Goal: Task Accomplishment & Management: Manage account settings

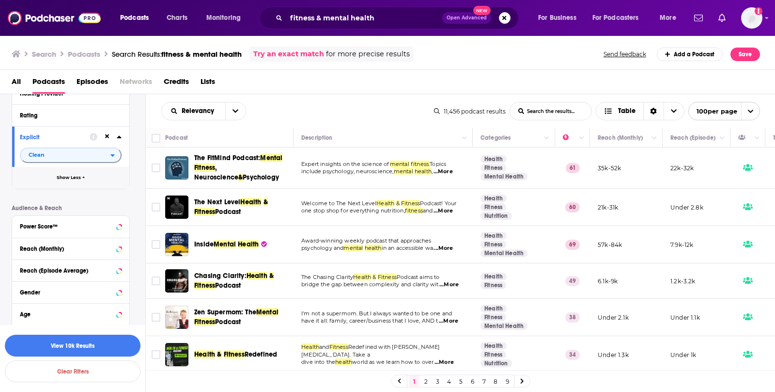
scroll to position [466, 0]
click at [347, 12] on input "fitness & mental health" at bounding box center [364, 18] width 156 height 16
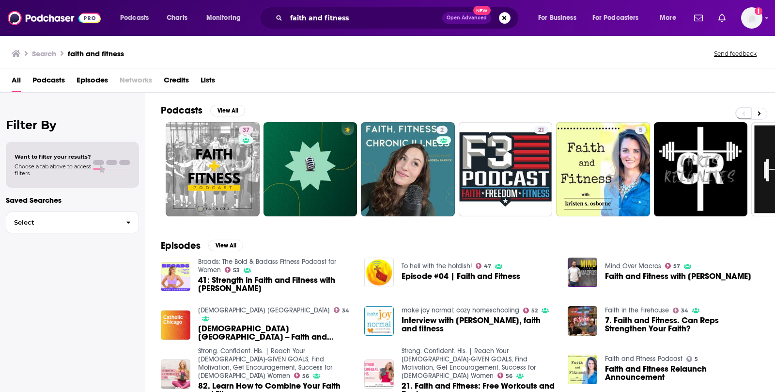
click at [47, 78] on span "Podcasts" at bounding box center [48, 82] width 32 height 20
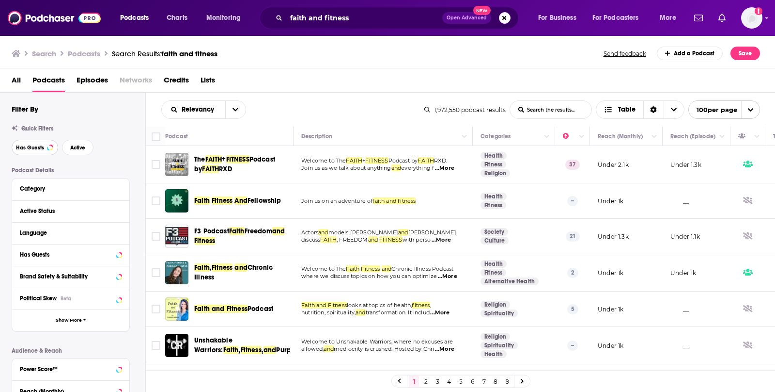
click at [51, 148] on button "Has Guests" at bounding box center [35, 148] width 47 height 16
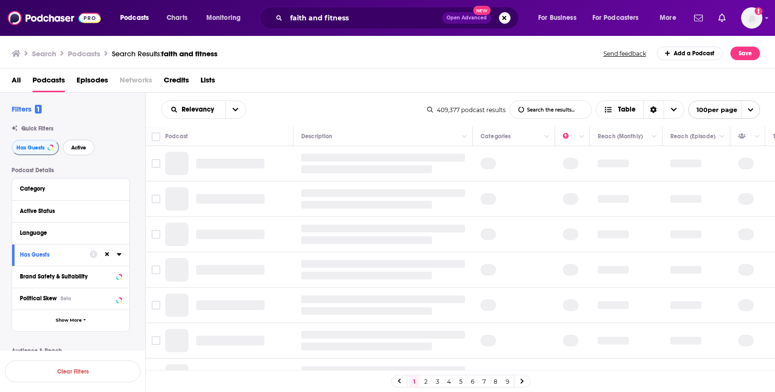
click at [76, 150] on span "Active" at bounding box center [78, 147] width 15 height 5
click at [46, 229] on div "Language" at bounding box center [65, 232] width 91 height 7
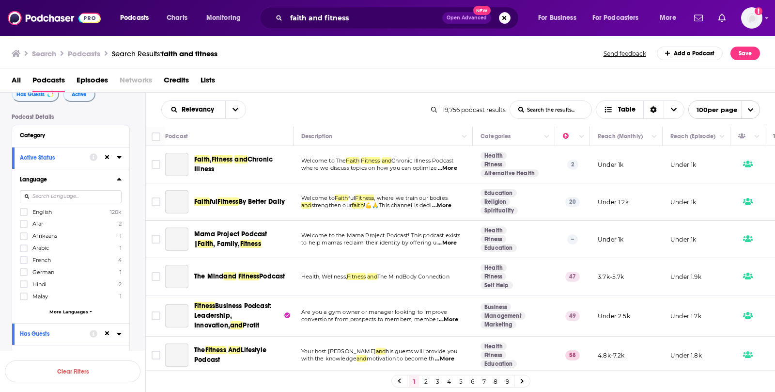
scroll to position [56, 0]
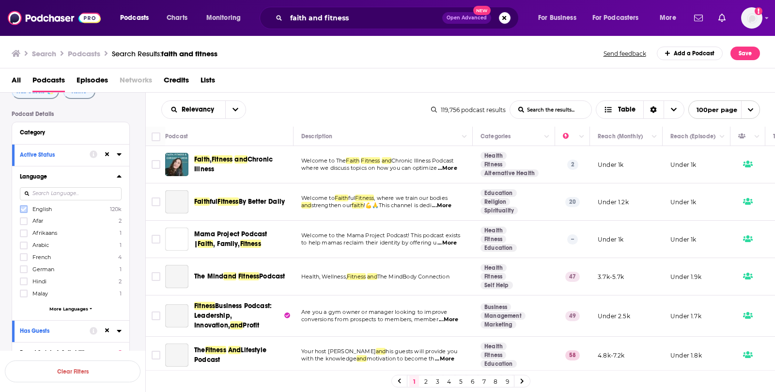
click at [22, 206] on icon at bounding box center [24, 209] width 6 height 6
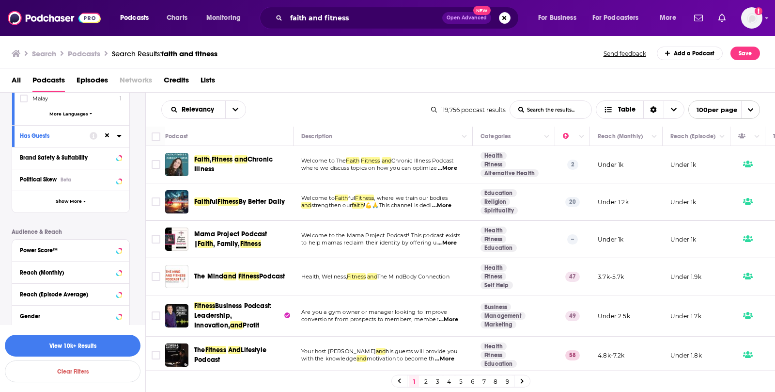
scroll to position [252, 0]
click at [86, 197] on button "Show More" at bounding box center [70, 200] width 117 height 22
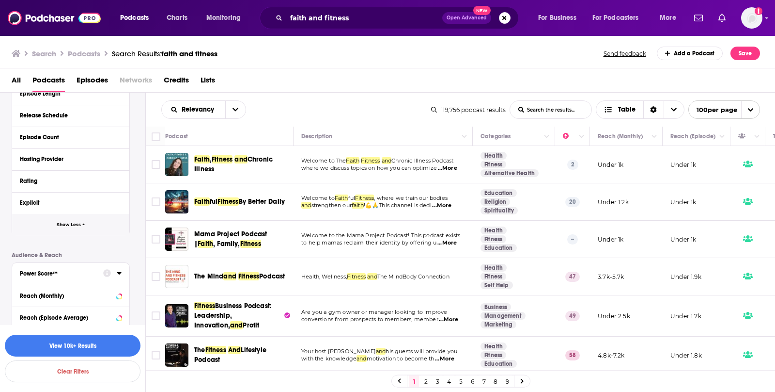
scroll to position [428, 0]
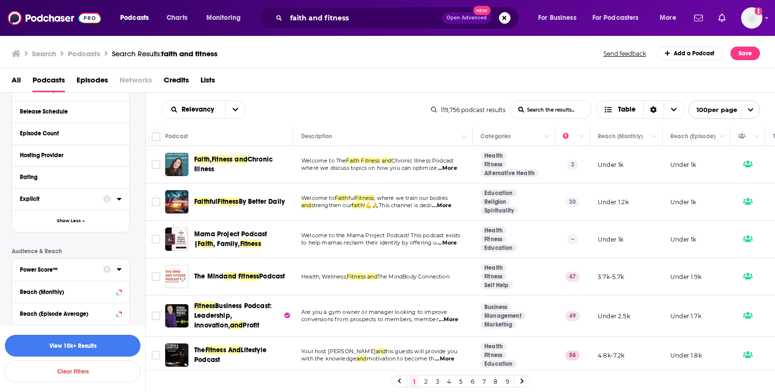
click at [86, 192] on button "Explicit" at bounding box center [61, 198] width 83 height 12
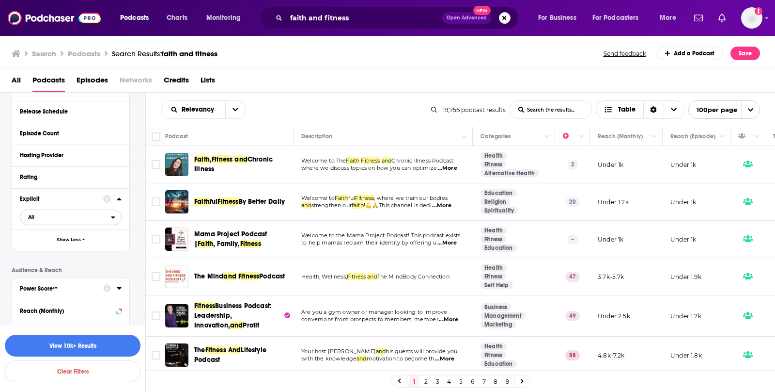
click at [82, 216] on span "All" at bounding box center [65, 216] width 91 height 13
click at [72, 248] on span "Clean" at bounding box center [49, 248] width 48 height 5
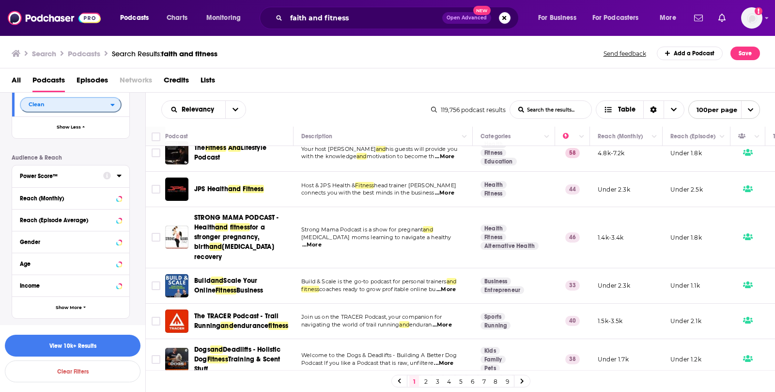
scroll to position [0, 0]
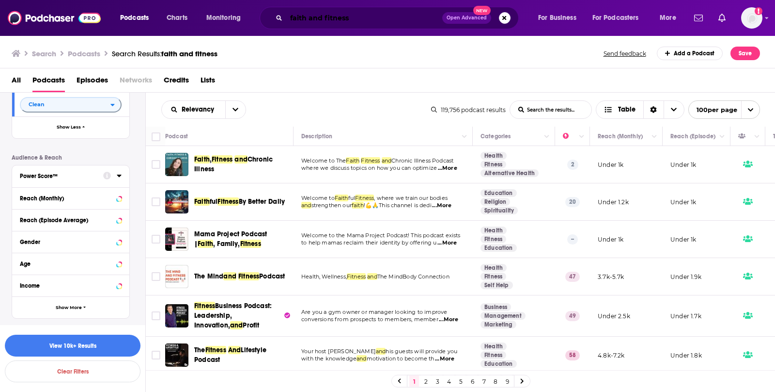
click at [361, 23] on input "faith and fitness" at bounding box center [364, 18] width 156 height 16
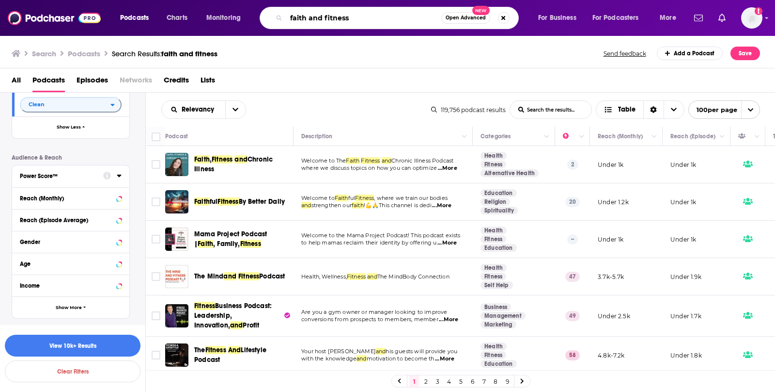
type input "c"
type input "[DEMOGRAPHIC_DATA] Wellness"
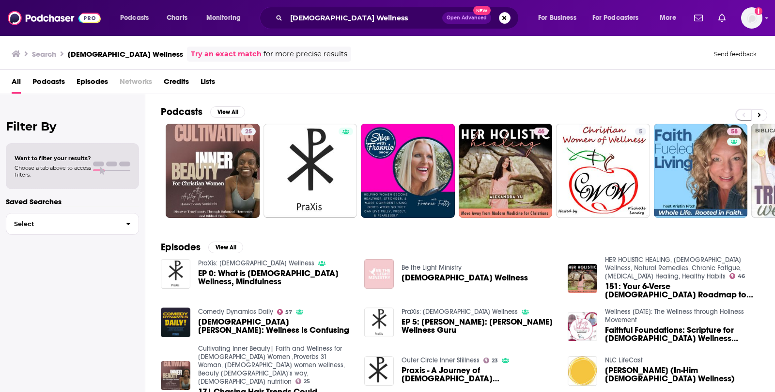
click at [43, 77] on span "Podcasts" at bounding box center [48, 84] width 32 height 20
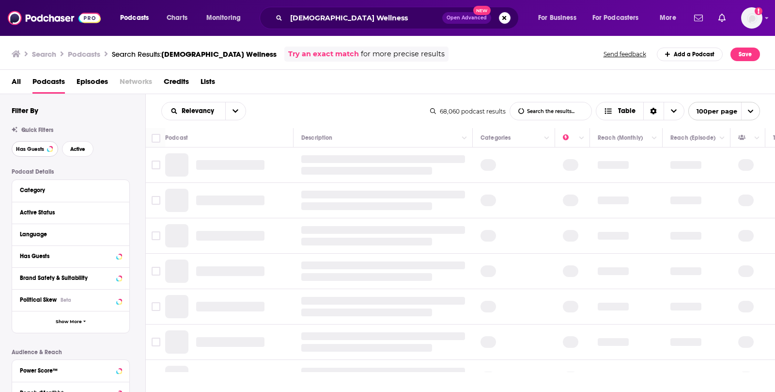
click at [31, 146] on span "Has Guests" at bounding box center [30, 148] width 28 height 5
click at [74, 152] on span "Active" at bounding box center [78, 148] width 15 height 5
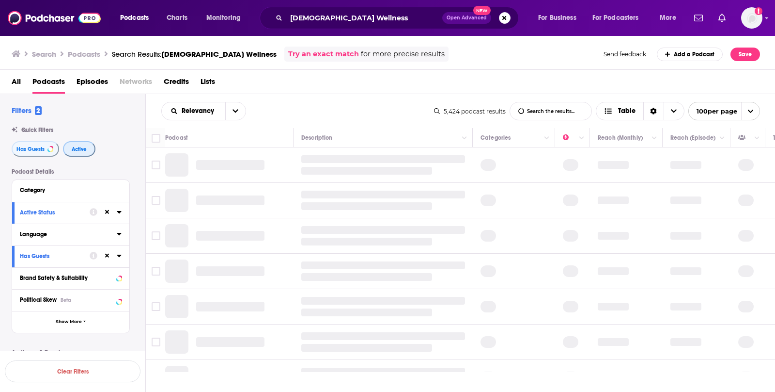
scroll to position [59, 0]
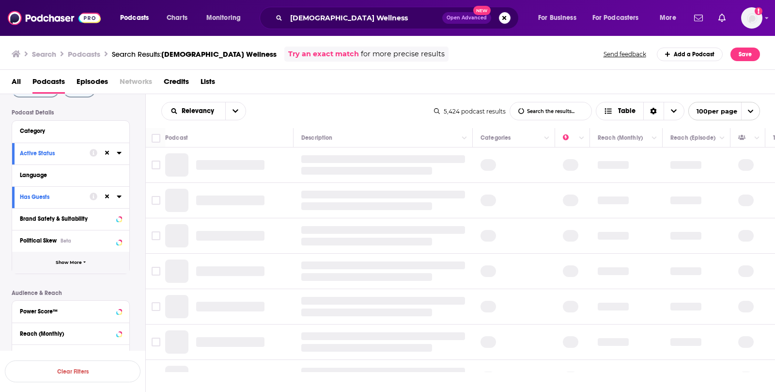
click at [70, 267] on button "Show More" at bounding box center [70, 262] width 117 height 22
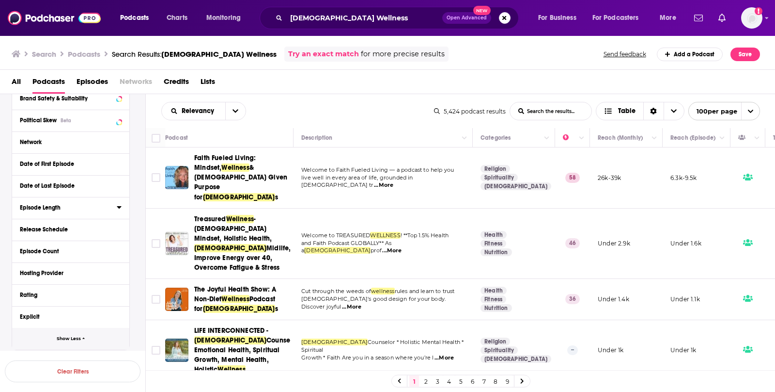
scroll to position [230, 0]
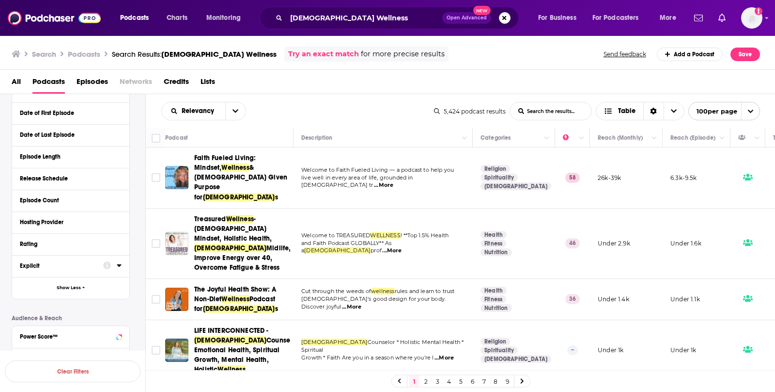
click at [63, 266] on div "Explicit" at bounding box center [58, 265] width 77 height 7
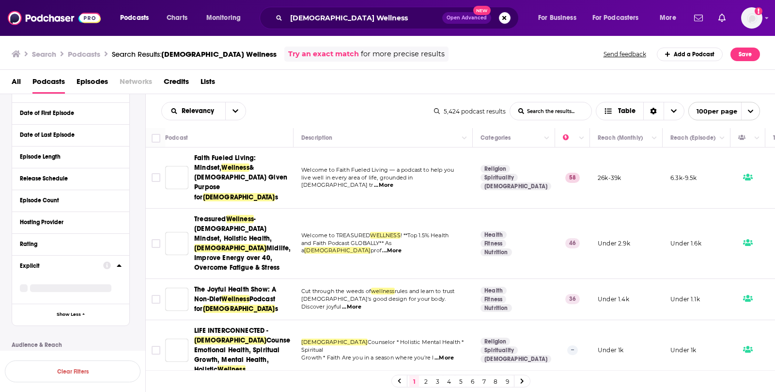
click at [116, 263] on div at bounding box center [112, 265] width 18 height 12
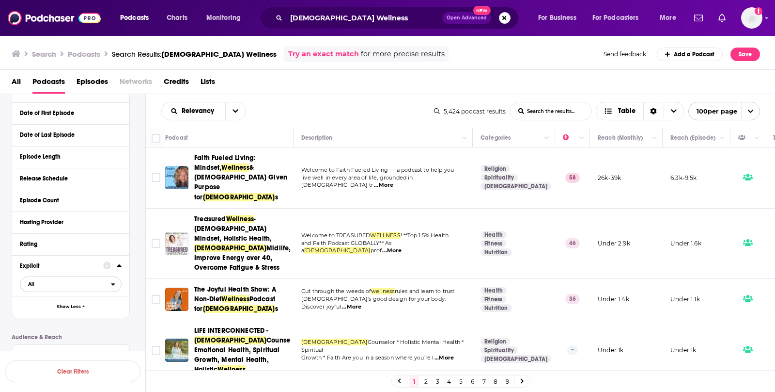
click at [65, 284] on span "All" at bounding box center [65, 283] width 91 height 13
click at [56, 318] on div "Clean 5k" at bounding box center [74, 316] width 109 height 16
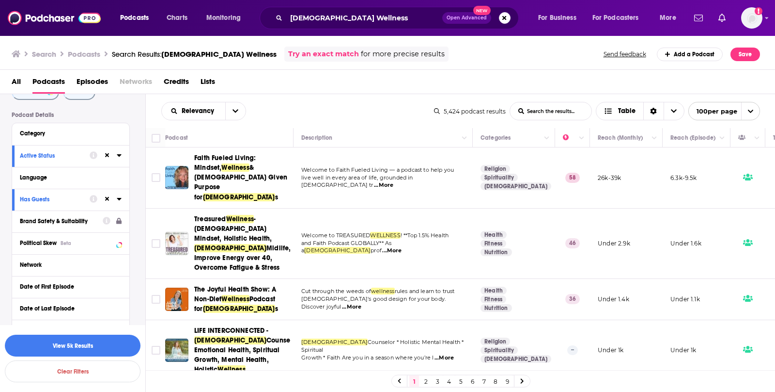
scroll to position [54, 0]
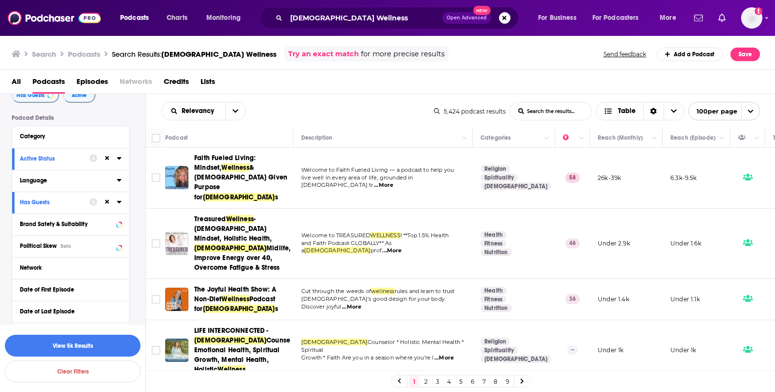
click at [88, 177] on div "Language" at bounding box center [65, 180] width 91 height 7
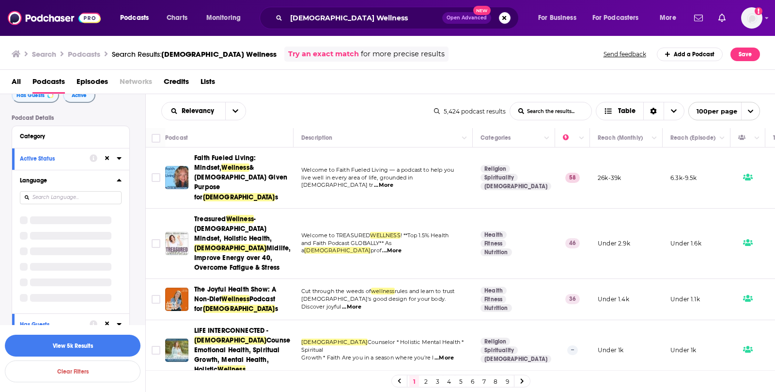
click at [120, 178] on icon at bounding box center [119, 180] width 5 height 8
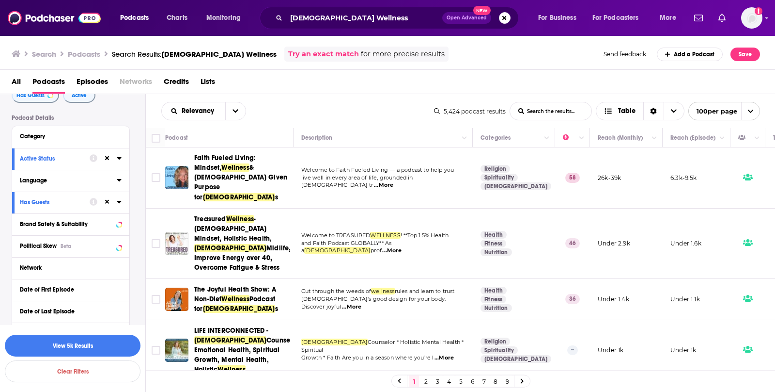
click at [119, 179] on icon at bounding box center [119, 180] width 4 height 2
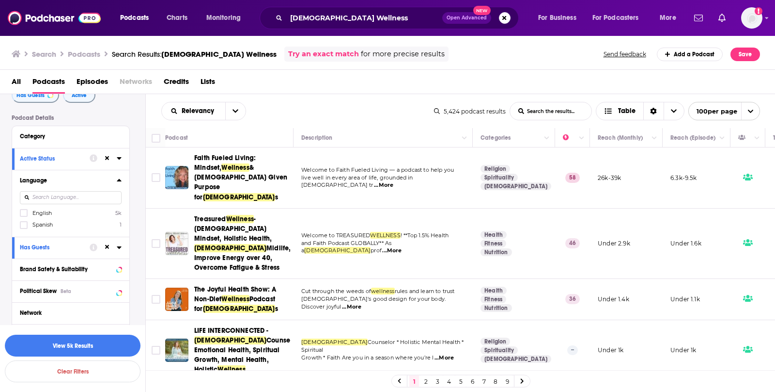
click at [66, 210] on label "English 5k" at bounding box center [71, 212] width 102 height 8
click at [24, 216] on input "multiSelectOption-en-0" at bounding box center [24, 216] width 0 height 0
click at [32, 212] on span "English" at bounding box center [42, 212] width 21 height 7
click at [24, 215] on input "multiSelectOption-en-0" at bounding box center [24, 215] width 0 height 0
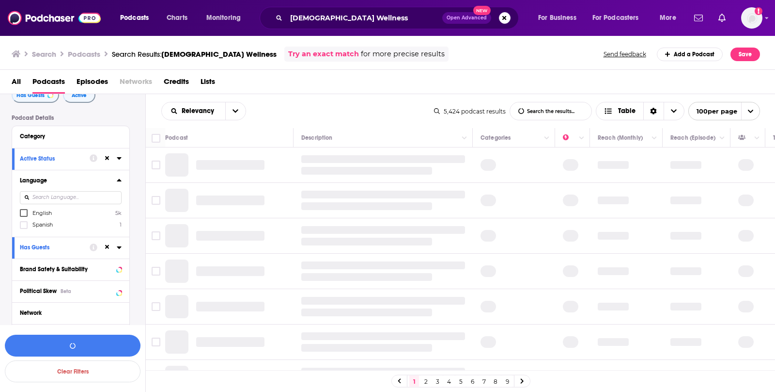
click at [46, 215] on span "English" at bounding box center [41, 212] width 19 height 7
click at [24, 216] on input "multiSelectOption-en-0" at bounding box center [24, 216] width 0 height 0
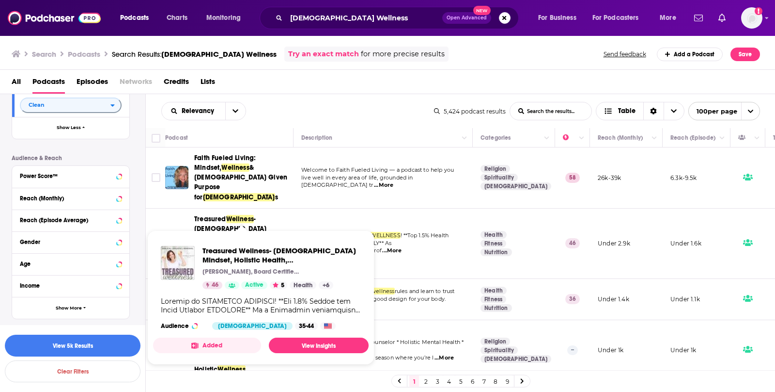
click at [207, 346] on button "Added" at bounding box center [207, 345] width 108 height 16
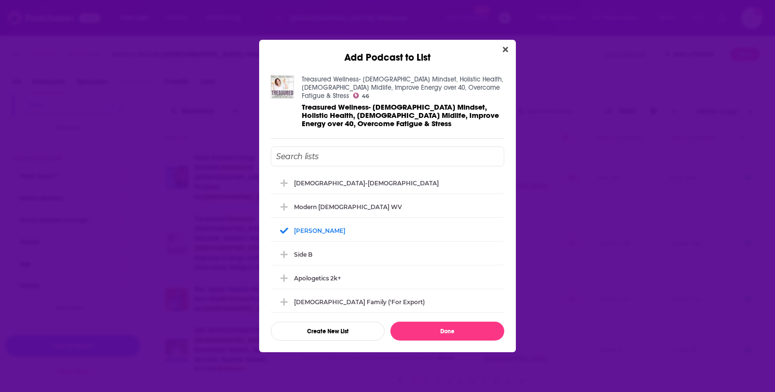
scroll to position [858, 0]
click at [503, 51] on icon "Close" at bounding box center [505, 50] width 5 height 8
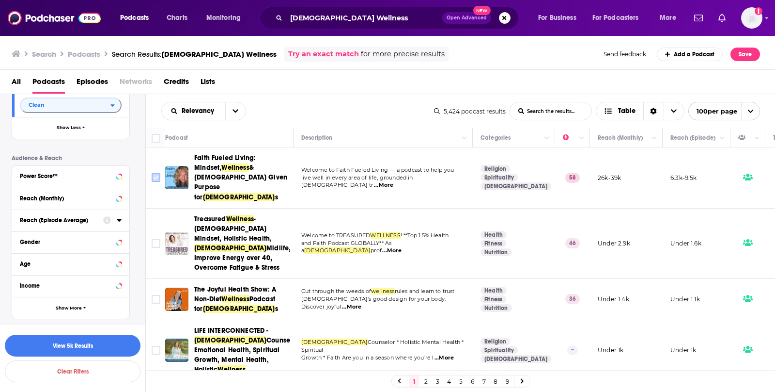
click at [157, 173] on input "Toggle select row" at bounding box center [156, 177] width 9 height 9
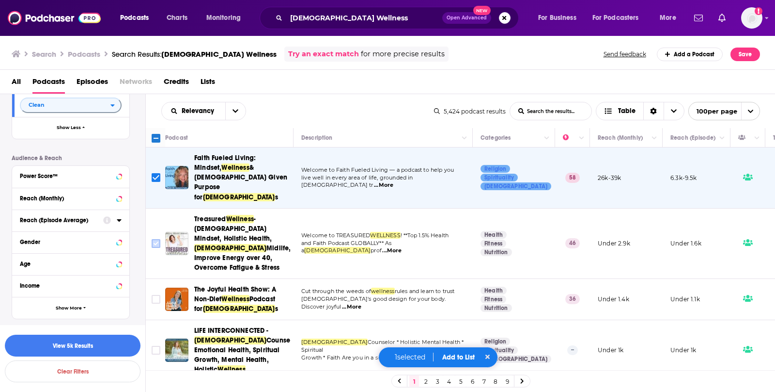
click at [155, 239] on input "Toggle select row" at bounding box center [156, 243] width 9 height 9
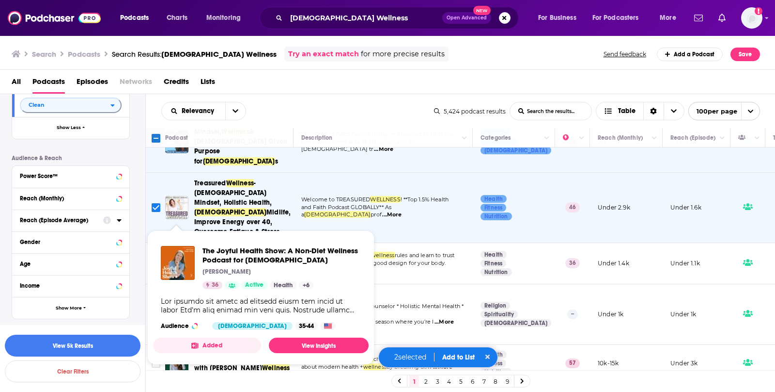
scroll to position [34, 0]
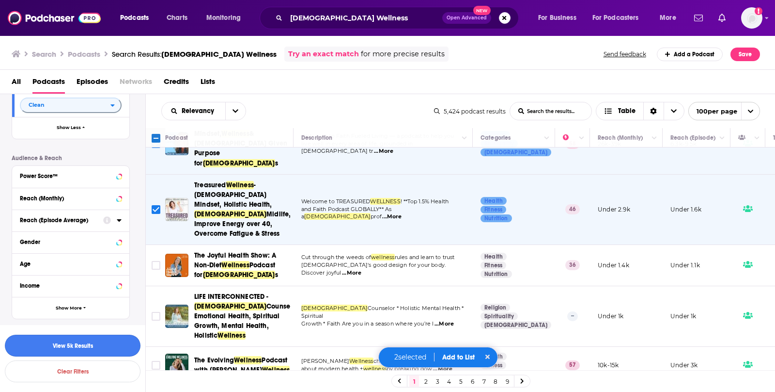
click at [96, 348] on button "View 5k Results" at bounding box center [73, 345] width 136 height 22
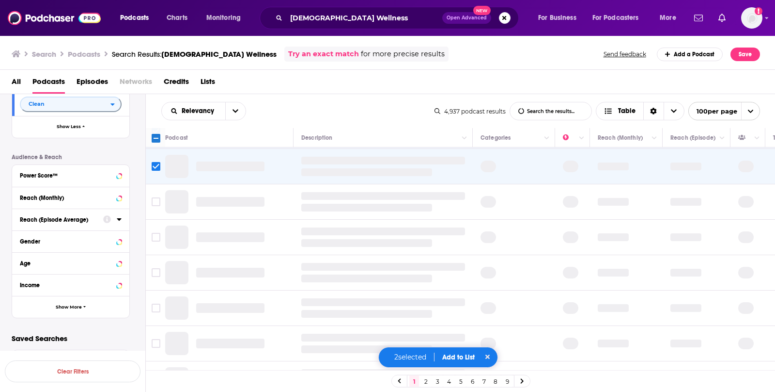
scroll to position [442, 0]
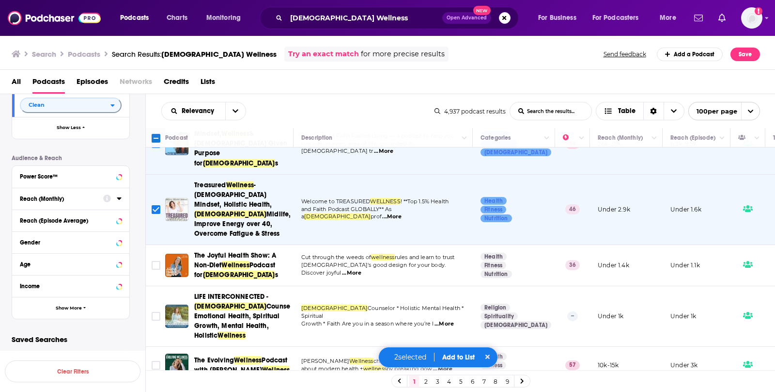
click at [121, 197] on icon at bounding box center [119, 198] width 4 height 2
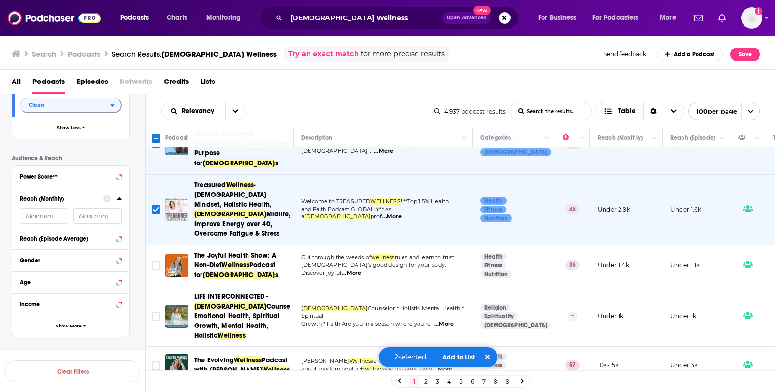
click at [89, 219] on input "number" at bounding box center [97, 216] width 48 height 16
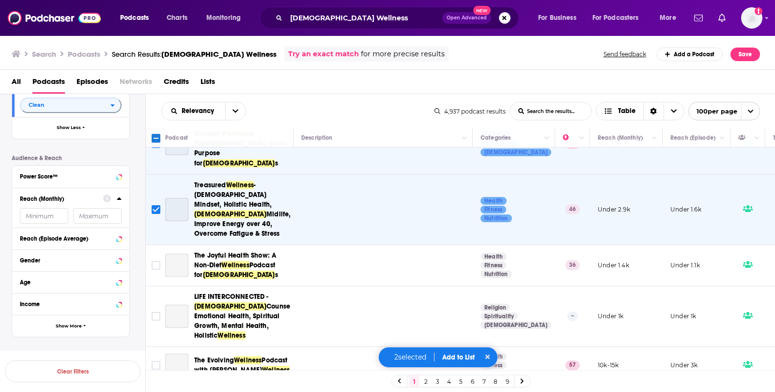
click at [45, 216] on input "number" at bounding box center [44, 216] width 48 height 16
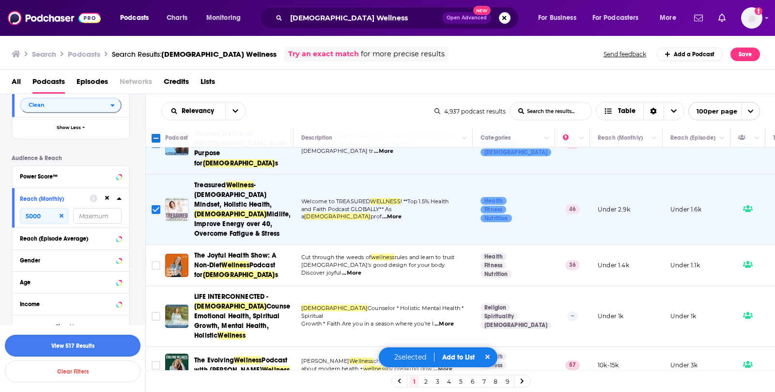
click at [61, 344] on button "View 517 Results" at bounding box center [73, 345] width 136 height 22
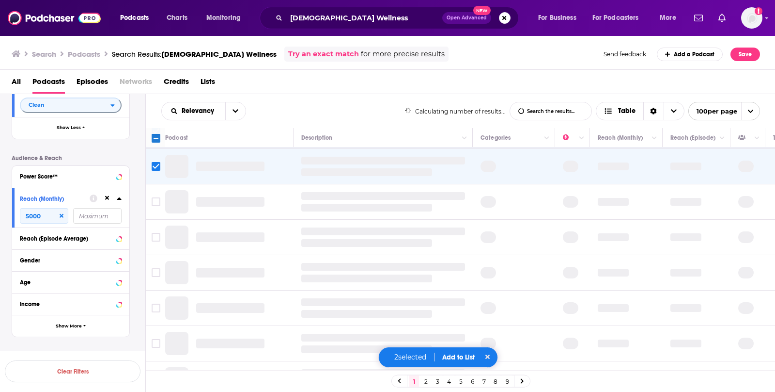
click at [61, 344] on div "Filters 5 Quick Filters Has Guests Active Podcast Details Category Active Statu…" at bounding box center [79, 8] width 134 height 689
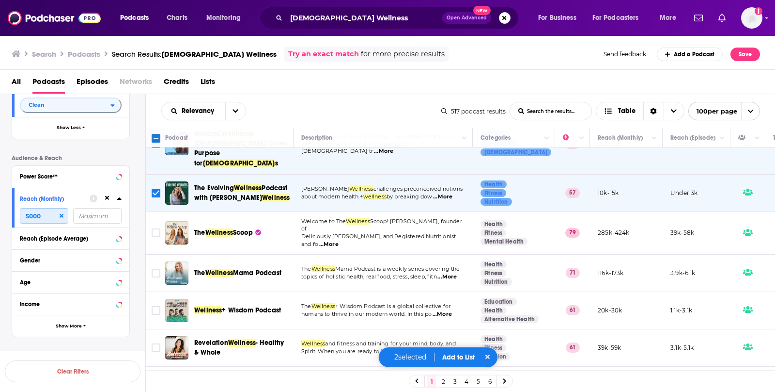
click at [47, 213] on input "5000" at bounding box center [44, 216] width 48 height 16
click at [28, 216] on input "5000" at bounding box center [44, 216] width 48 height 16
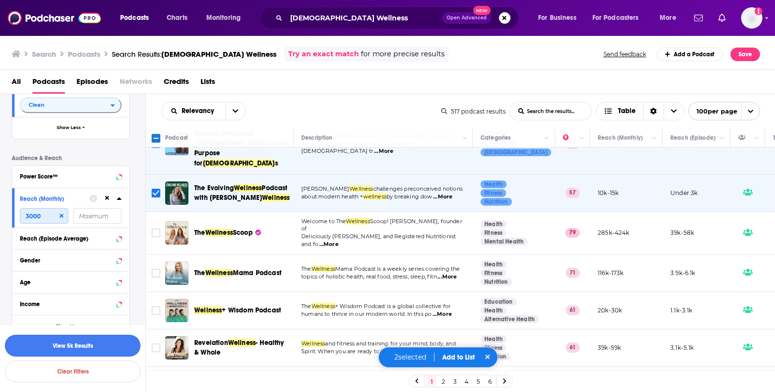
type input "3000"
click at [80, 348] on button "View 5k Results" at bounding box center [73, 345] width 136 height 22
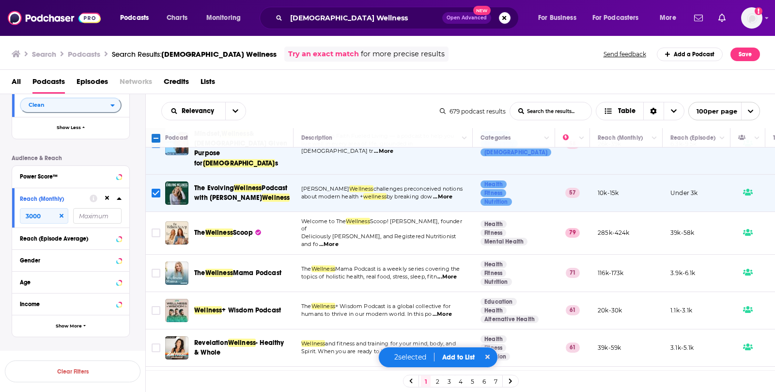
click at [448, 193] on span "...More" at bounding box center [442, 197] width 19 height 8
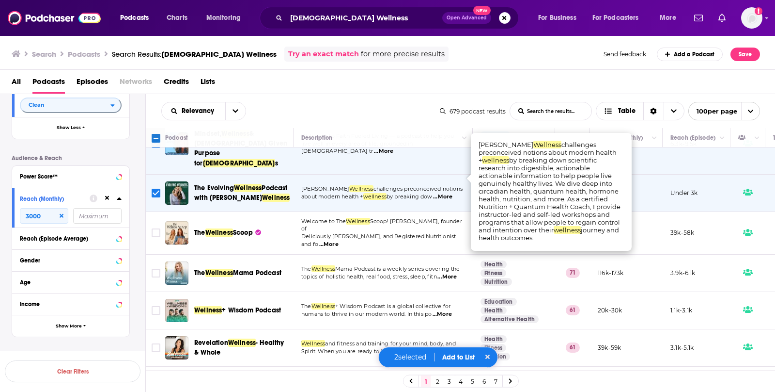
click at [408, 254] on td "The Wellness Mama Podcast is a weekly series covering the topics of holistic he…" at bounding box center [383, 272] width 179 height 37
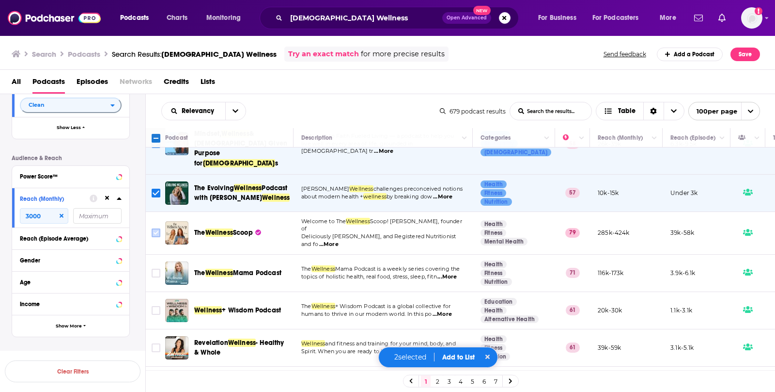
click at [153, 228] on input "Toggle select row" at bounding box center [156, 232] width 9 height 9
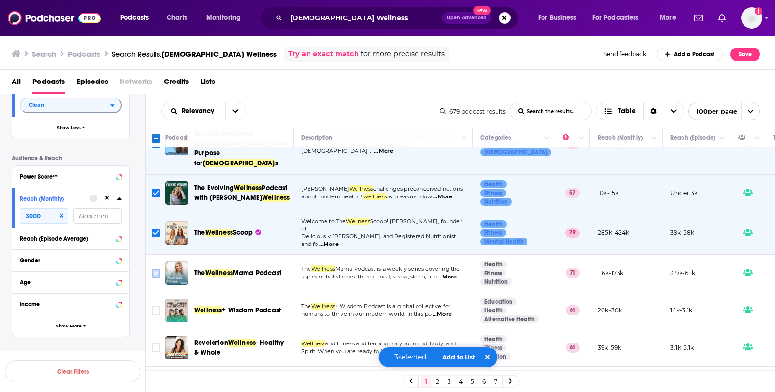
click at [155, 268] on input "Toggle select row" at bounding box center [156, 272] width 9 height 9
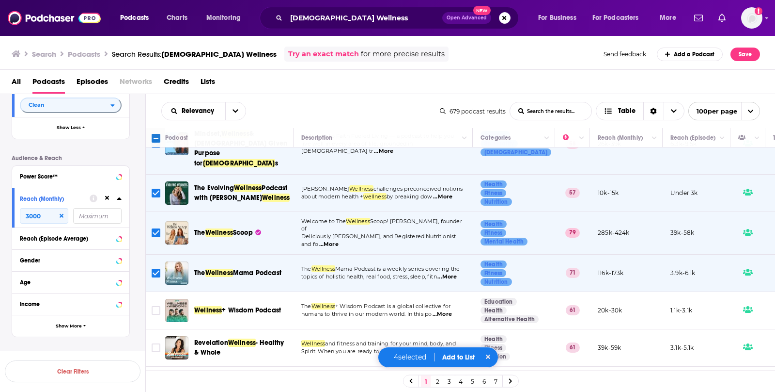
scroll to position [105, 0]
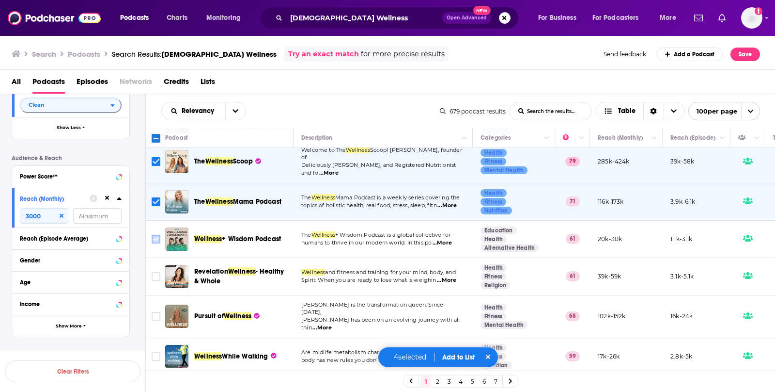
click at [157, 235] on input "Toggle select row" at bounding box center [156, 239] width 9 height 9
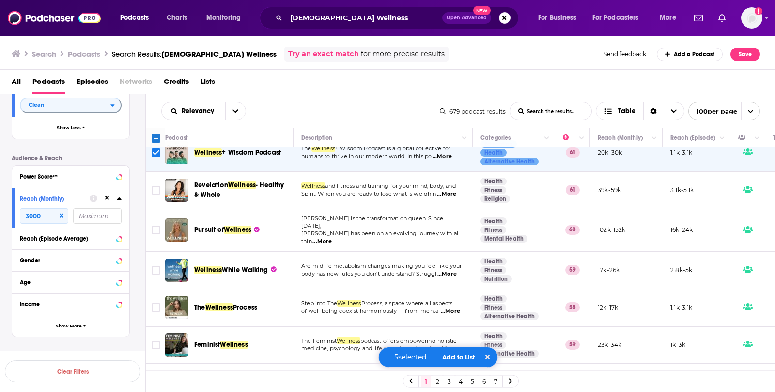
scroll to position [0, 0]
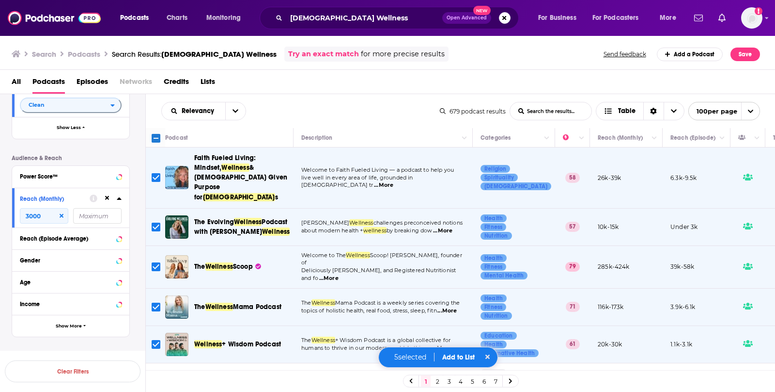
click at [158, 137] on input "Toggle select all" at bounding box center [156, 138] width 9 height 9
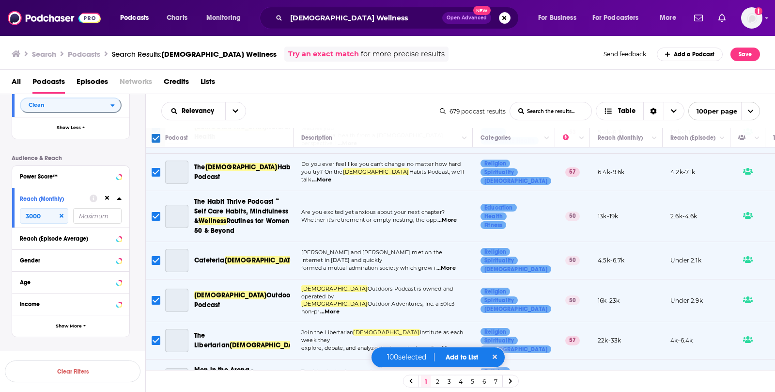
scroll to position [2430, 0]
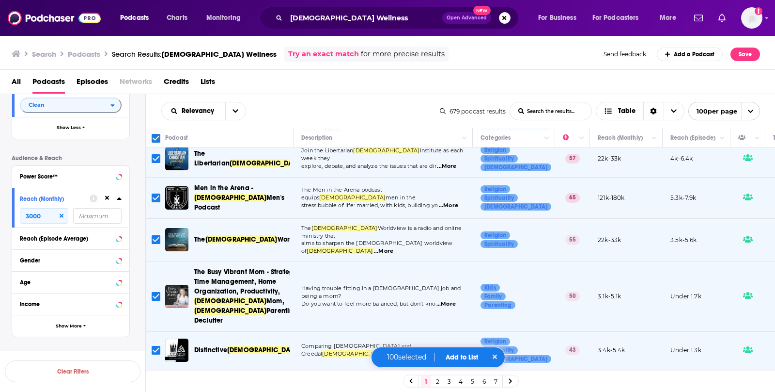
click at [449, 391] on span "...More" at bounding box center [446, 395] width 19 height 8
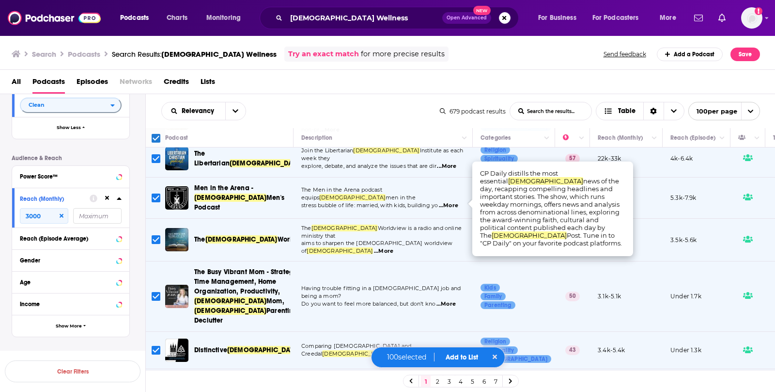
click at [157, 383] on input "Toggle select row" at bounding box center [156, 387] width 9 height 9
checkbox input "false"
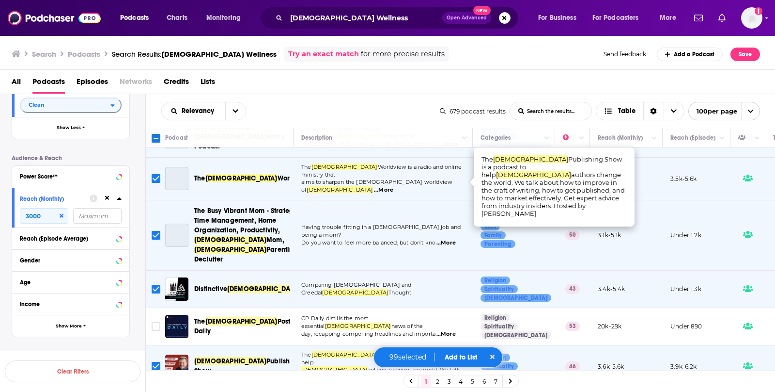
scroll to position [2494, 0]
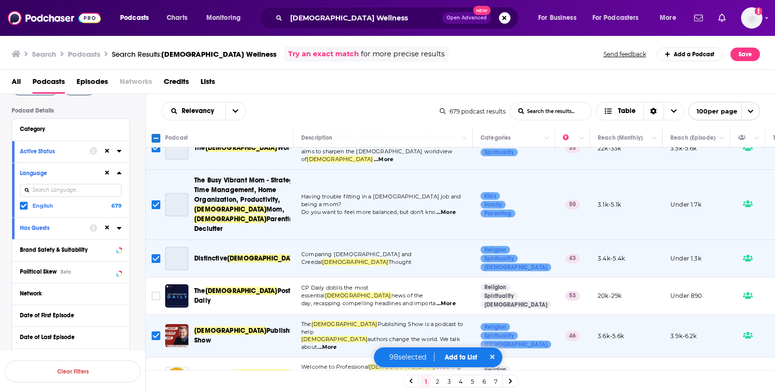
scroll to position [0, 0]
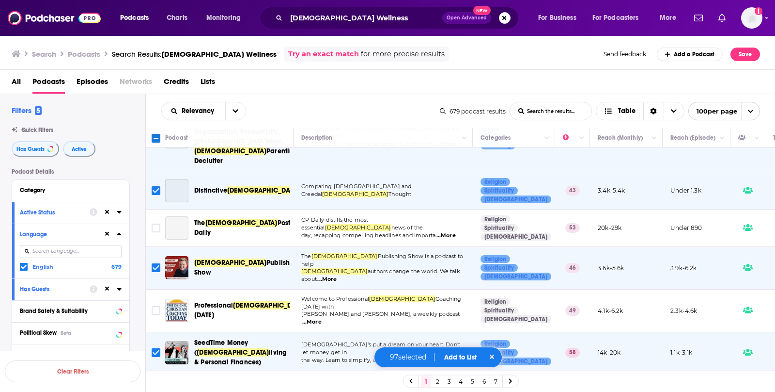
scroll to position [2590, 0]
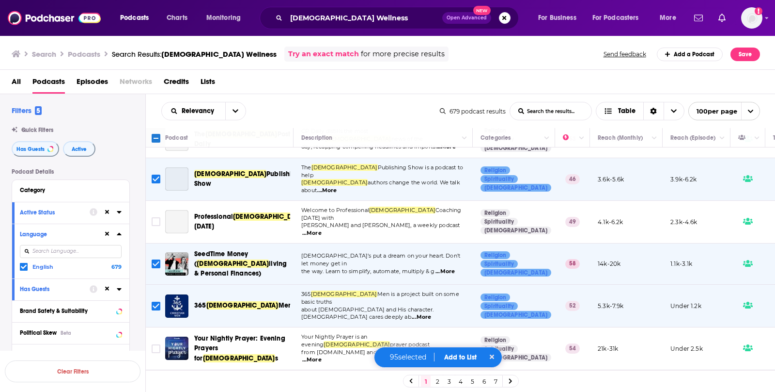
scroll to position [2684, 0]
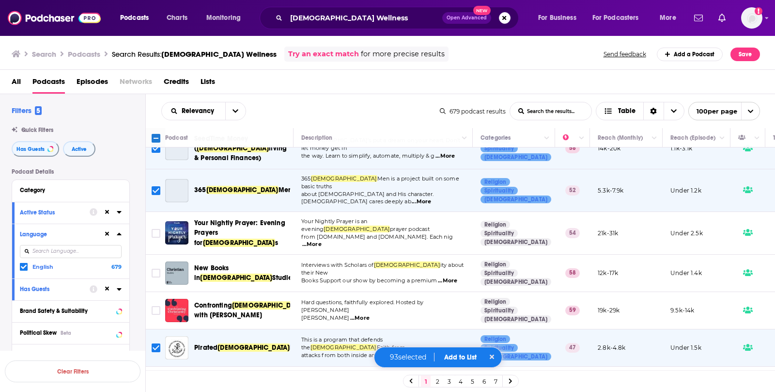
scroll to position [2809, 0]
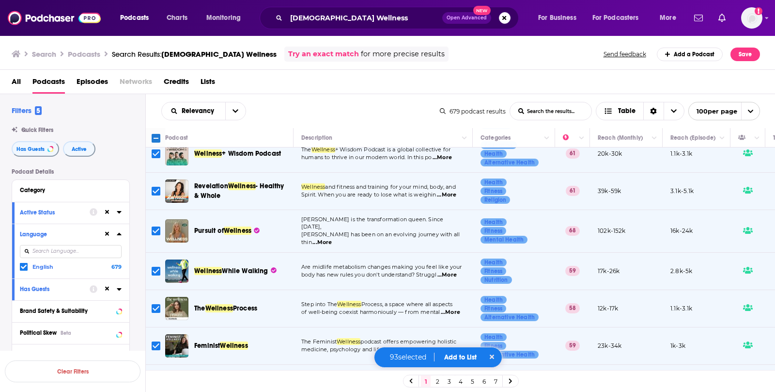
scroll to position [199, 0]
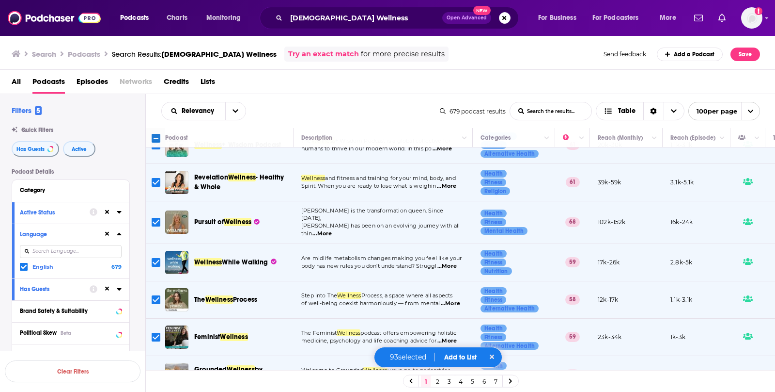
click at [332, 230] on span "...More" at bounding box center [322, 234] width 19 height 8
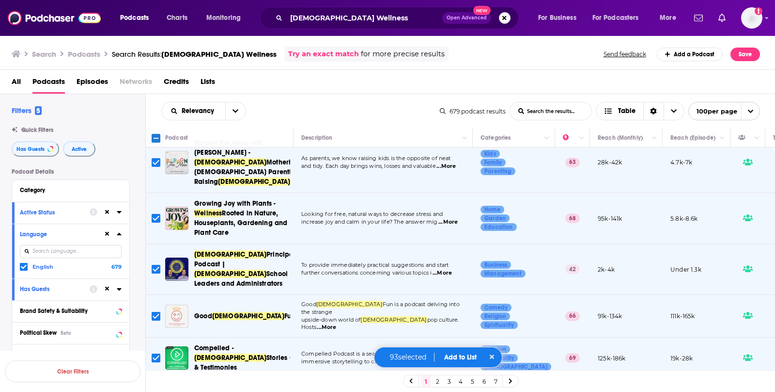
scroll to position [1298, 0]
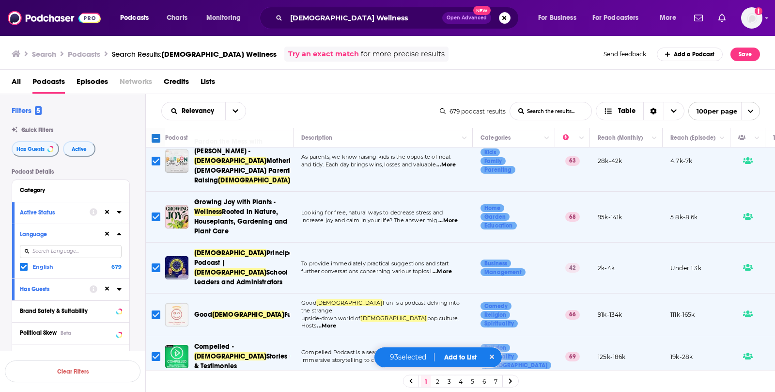
click at [443, 267] on span "...More" at bounding box center [442, 271] width 19 height 8
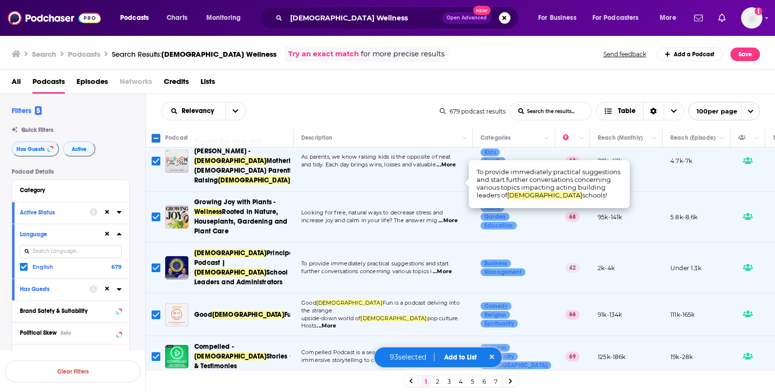
click at [157, 263] on input "Toggle select row" at bounding box center [156, 267] width 9 height 9
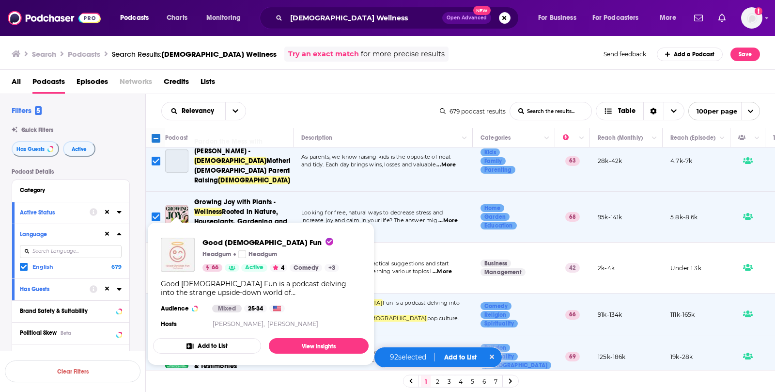
click at [155, 219] on span "Good Christian Fun Headgum Headgum 66 Active 4 Comedy + 3 Good Christian Fun is…" at bounding box center [260, 293] width 227 height 155
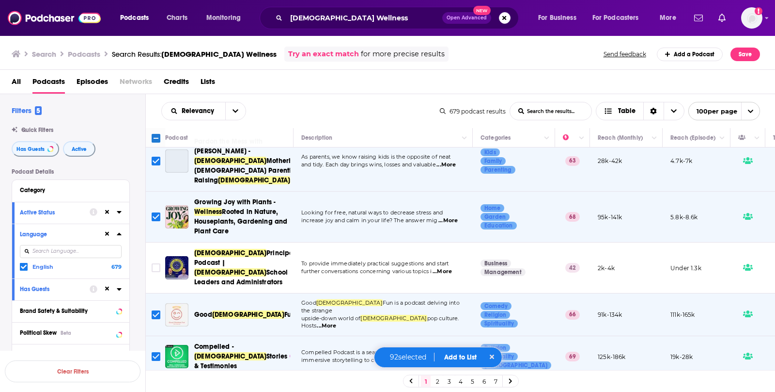
click at [153, 352] on input "Toggle select row" at bounding box center [156, 356] width 9 height 9
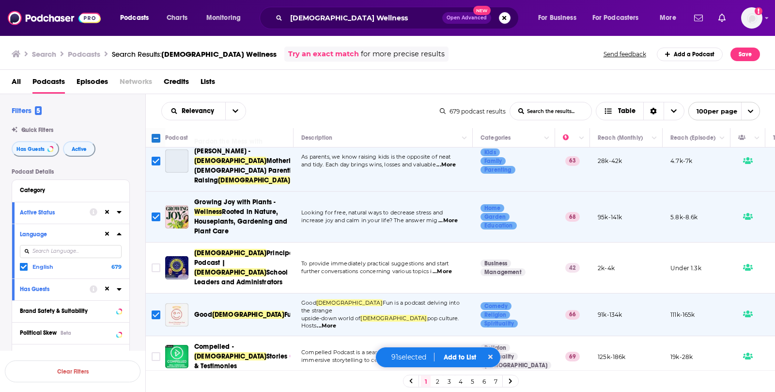
click at [156, 310] on input "Toggle select row" at bounding box center [156, 314] width 9 height 9
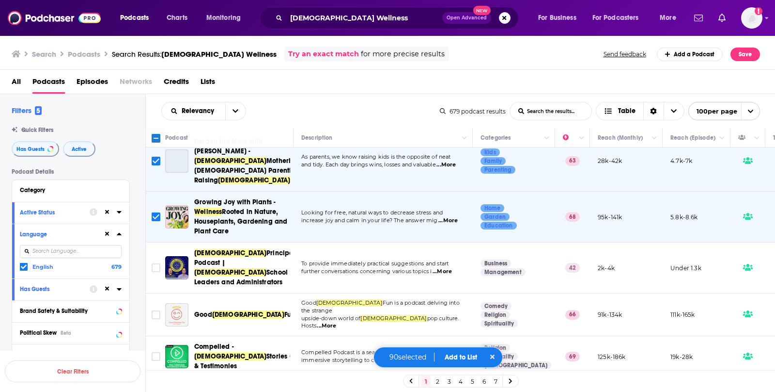
scroll to position [1376, 0]
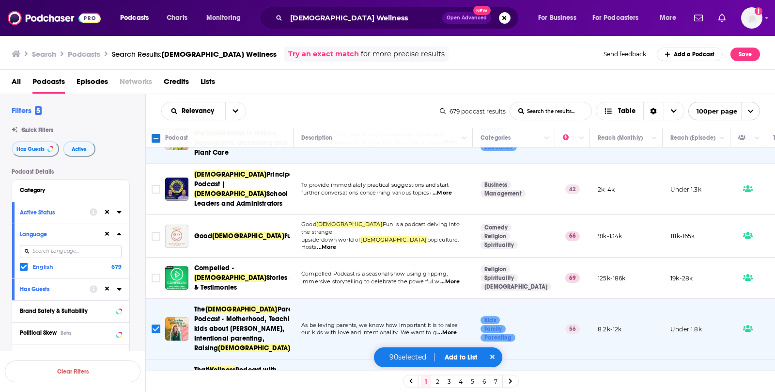
click at [452, 329] on span "...More" at bounding box center [447, 333] width 19 height 8
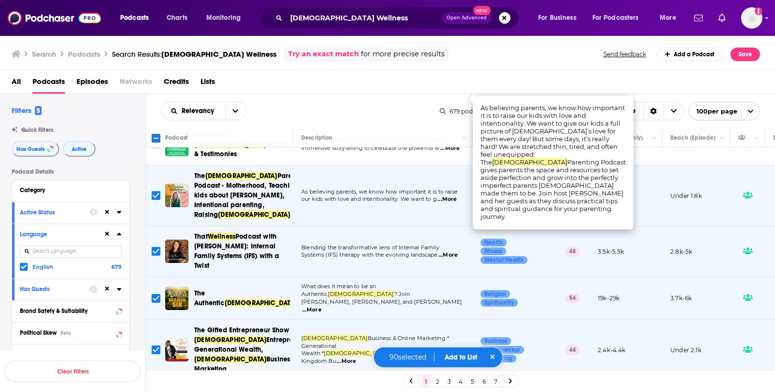
scroll to position [1510, 0]
click at [322, 305] on span "...More" at bounding box center [311, 309] width 19 height 8
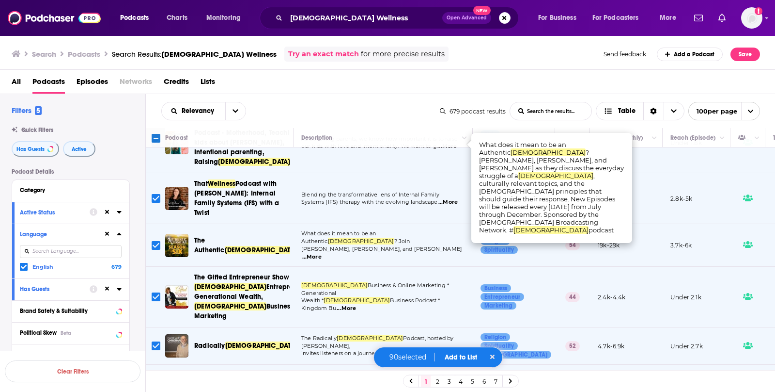
scroll to position [1568, 0]
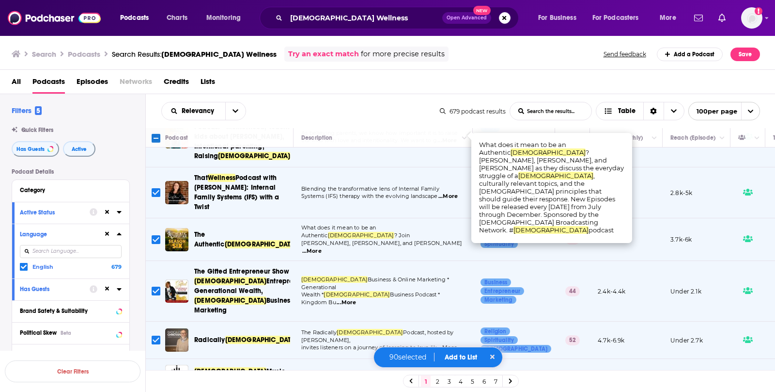
click at [153, 335] on input "Toggle select row" at bounding box center [156, 339] width 9 height 9
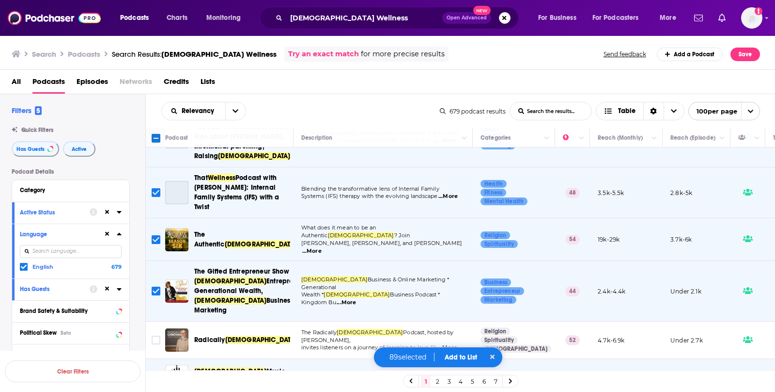
click at [157, 372] on input "Toggle select row" at bounding box center [156, 376] width 9 height 9
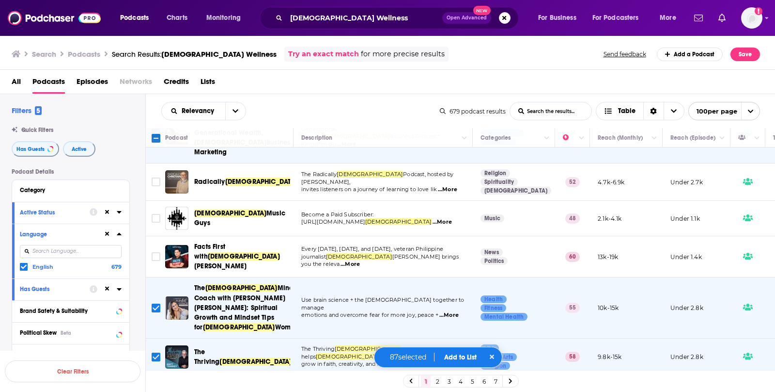
scroll to position [1727, 0]
click at [154, 352] on input "Toggle select row" at bounding box center [156, 356] width 9 height 9
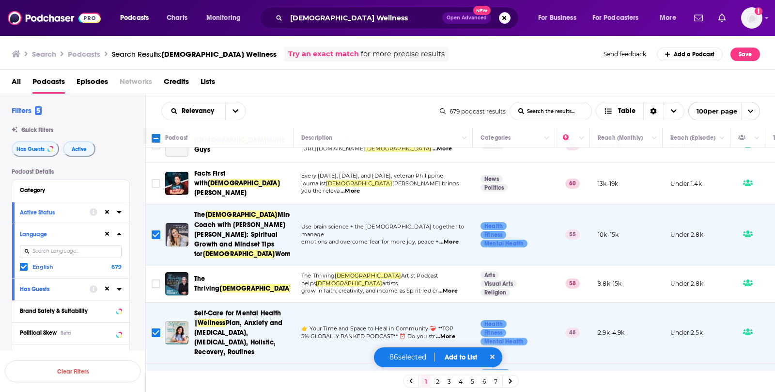
scroll to position [1803, 0]
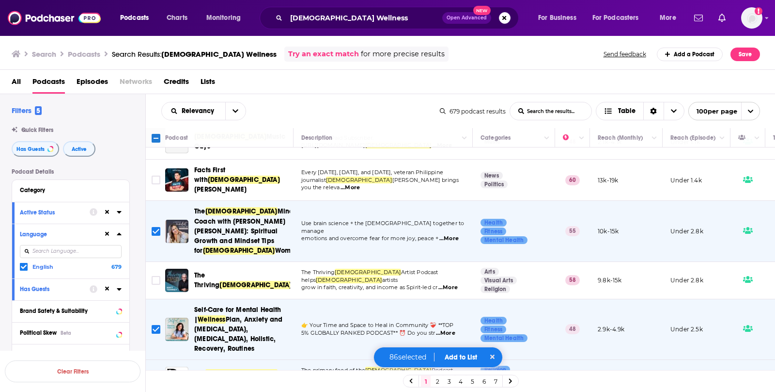
click at [157, 374] on input "Toggle select row" at bounding box center [156, 378] width 9 height 9
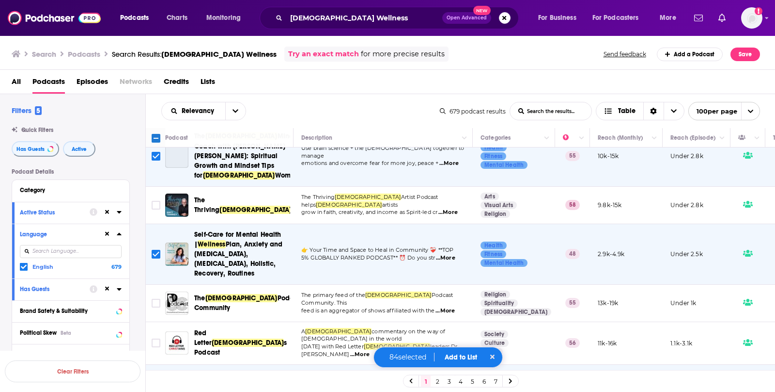
scroll to position [1885, 0]
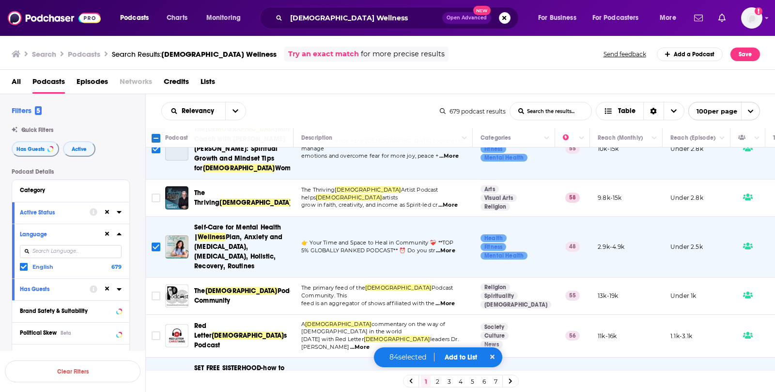
click at [156, 391] on input "Toggle select row" at bounding box center [156, 396] width 9 height 9
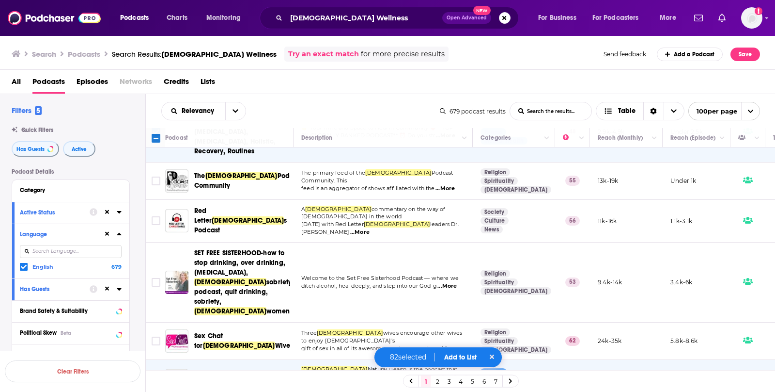
scroll to position [2002, 0]
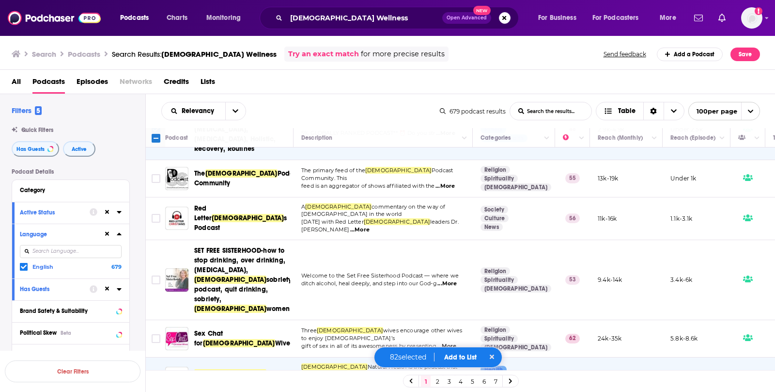
click at [156, 374] on input "Toggle select row" at bounding box center [156, 378] width 9 height 9
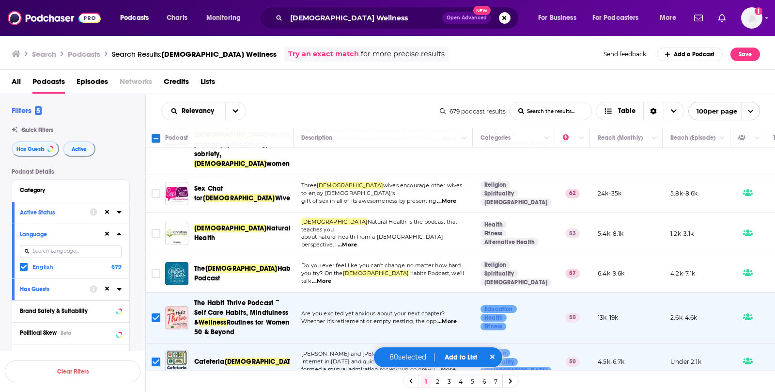
scroll to position [2150, 0]
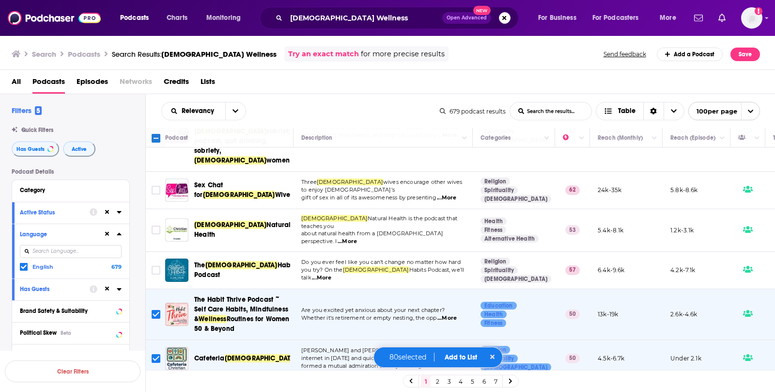
click at [155, 391] on input "Toggle select row" at bounding box center [156, 397] width 9 height 9
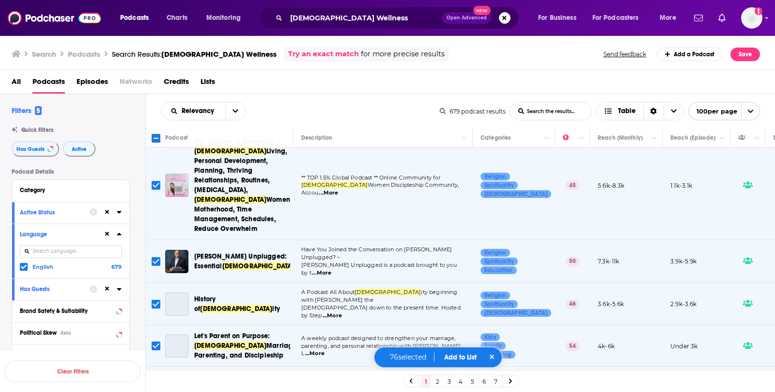
scroll to position [3873, 0]
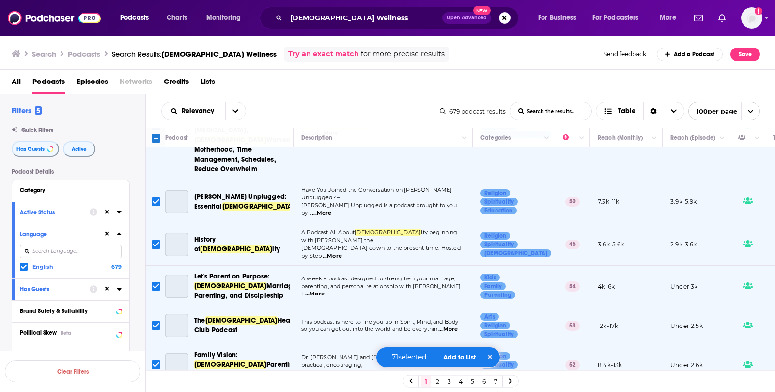
scroll to position [3812, 0]
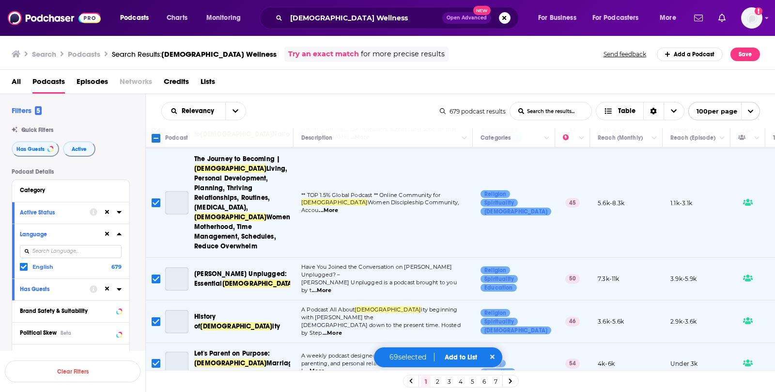
scroll to position [3736, 0]
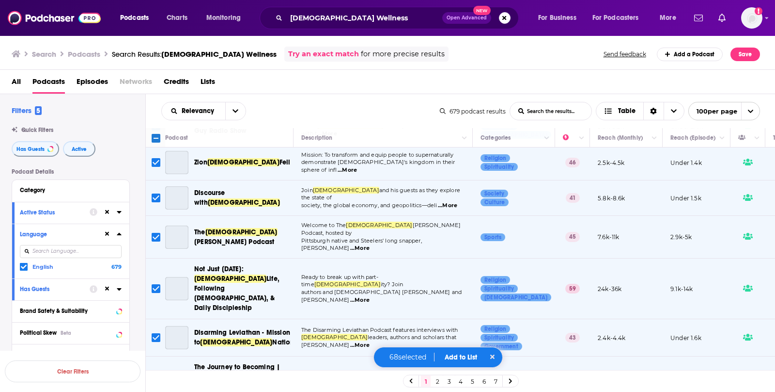
scroll to position [3528, 0]
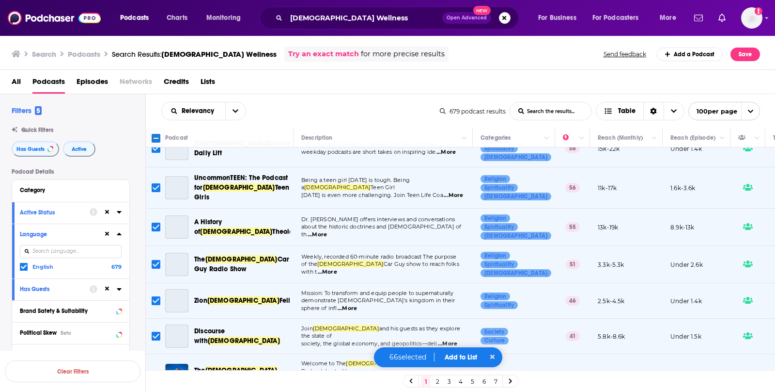
scroll to position [3361, 0]
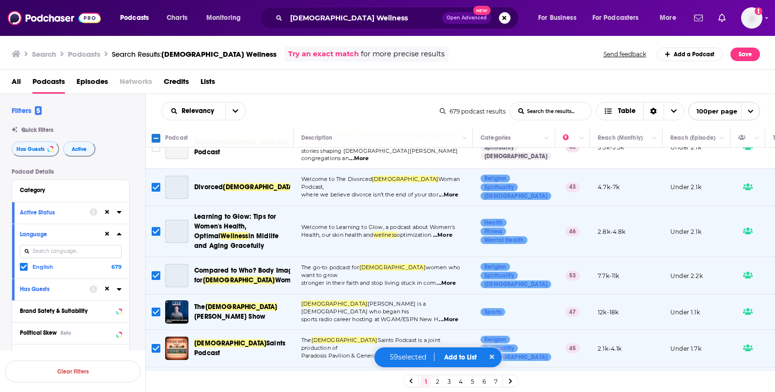
scroll to position [3007, 0]
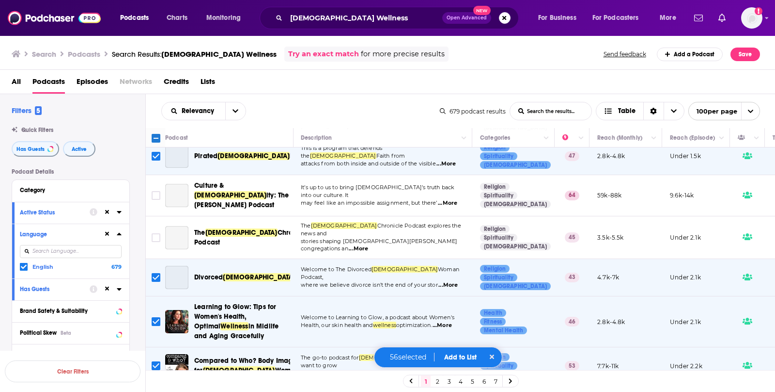
scroll to position [3000, 0]
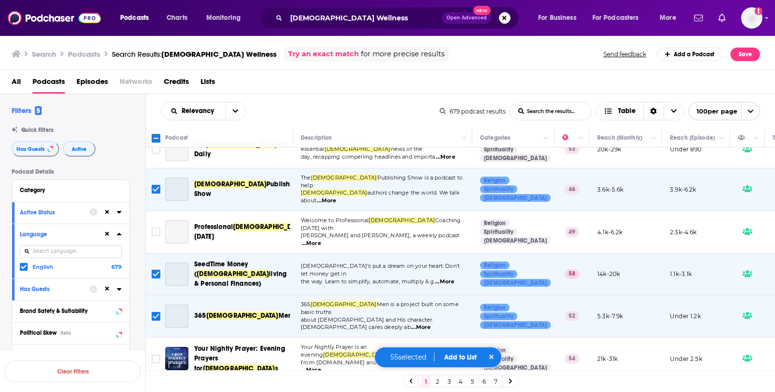
scroll to position [2666, 0]
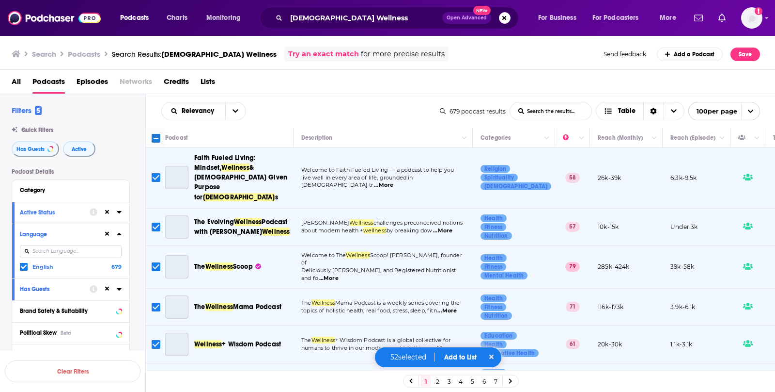
scroll to position [2321, 0]
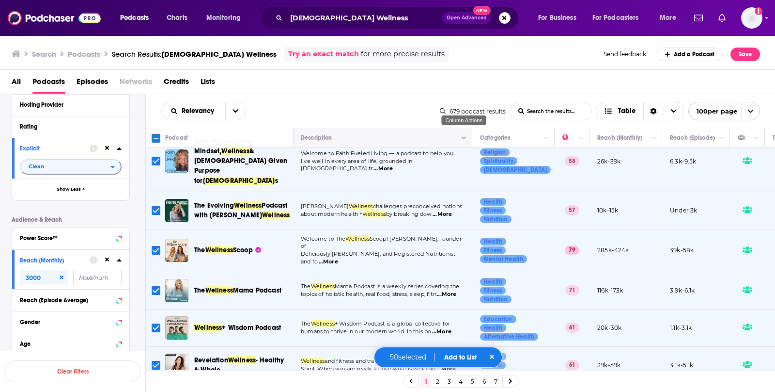
scroll to position [0, 0]
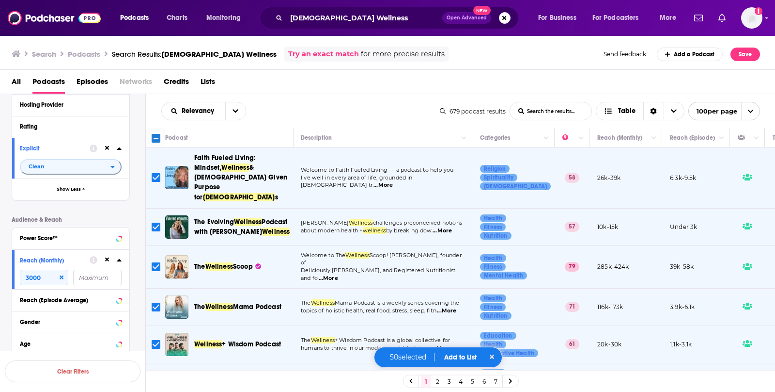
click at [452, 357] on button "Add to List" at bounding box center [461, 357] width 48 height 8
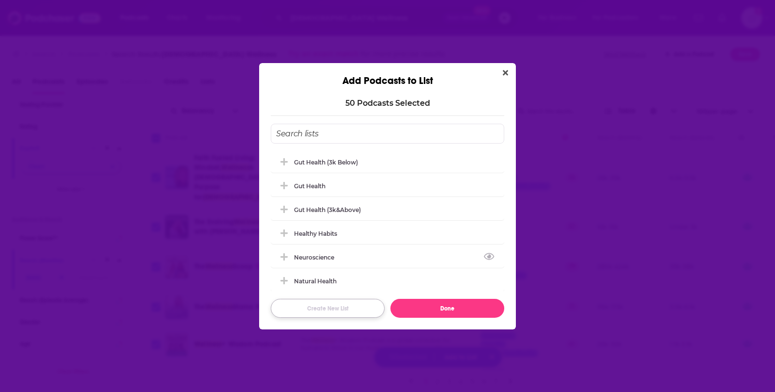
click at [339, 312] on button "Create New List" at bounding box center [328, 307] width 114 height 19
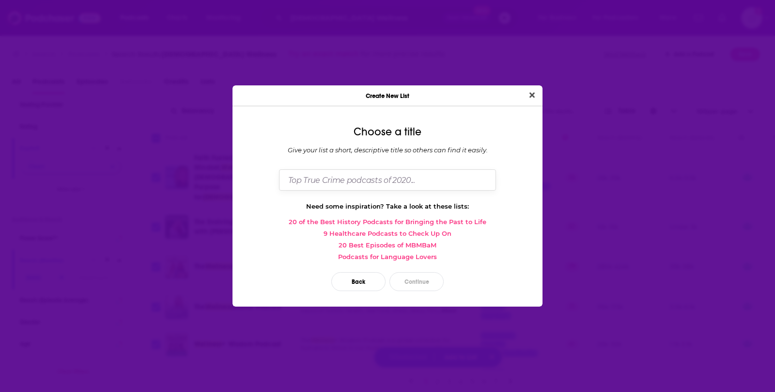
click at [362, 182] on input "Dialog" at bounding box center [387, 179] width 217 height 21
type input "[DEMOGRAPHIC_DATA] Wellness (3k+)"
click at [414, 284] on button "Continue" at bounding box center [417, 281] width 54 height 19
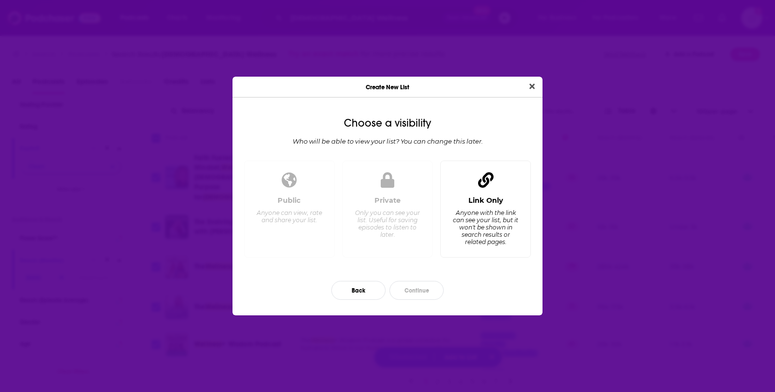
click at [481, 215] on div "Anyone with the link can see your list, but it won't be shown in search results…" at bounding box center [486, 227] width 66 height 36
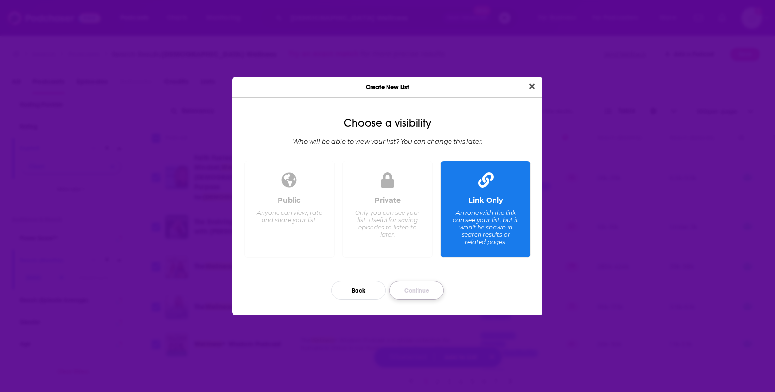
click at [424, 295] on button "Continue" at bounding box center [417, 290] width 54 height 19
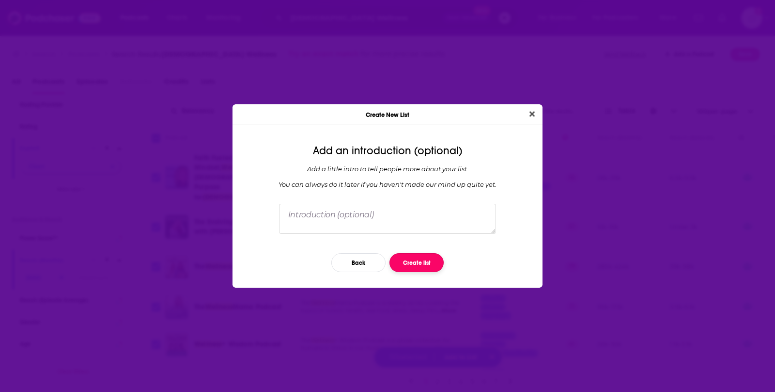
click at [423, 254] on button "Create list" at bounding box center [417, 262] width 54 height 19
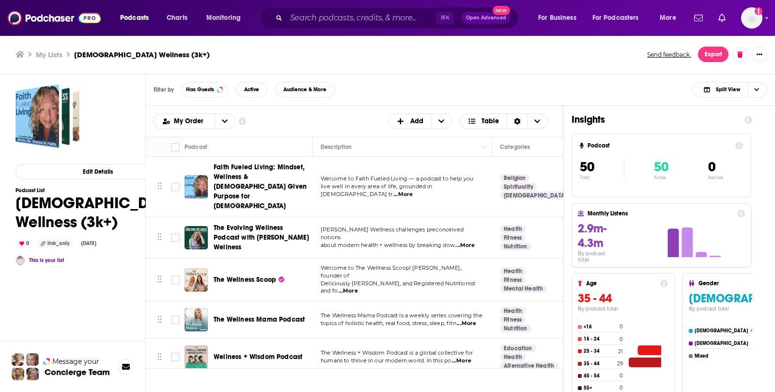
click at [416, 90] on div "Filter by Has Guests Active Audience & More Split View" at bounding box center [460, 89] width 629 height 31
click at [44, 52] on h3 "My Lists" at bounding box center [49, 54] width 27 height 9
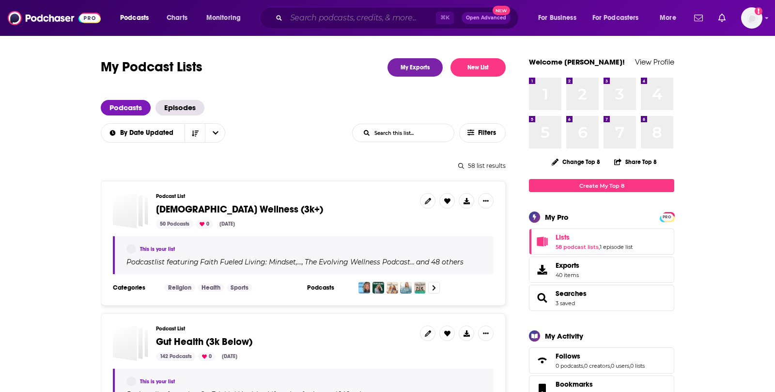
click at [307, 16] on input "Search podcasts, credits, & more..." at bounding box center [361, 18] width 150 height 16
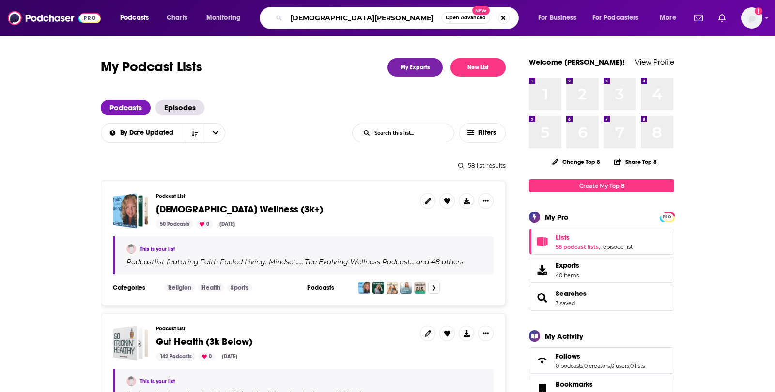
type input "[DEMOGRAPHIC_DATA] Wellness"
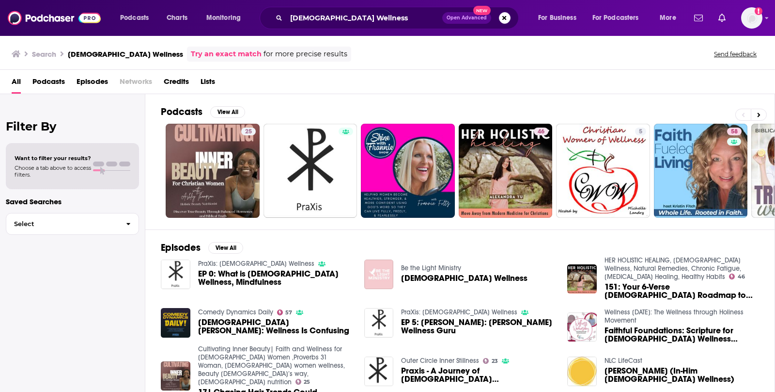
click at [47, 80] on span "Podcasts" at bounding box center [48, 84] width 32 height 20
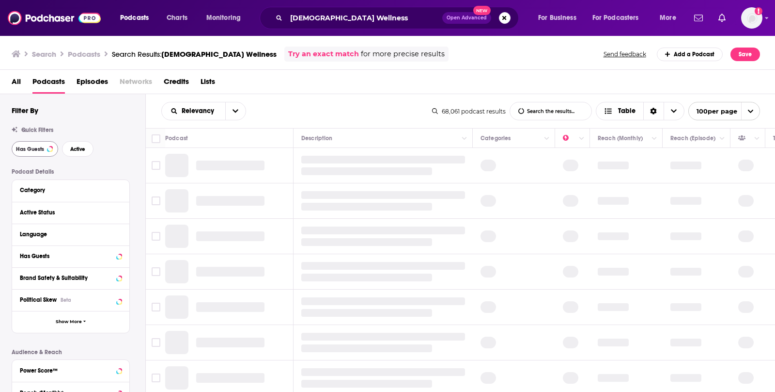
click at [41, 146] on span "Has Guests" at bounding box center [30, 148] width 28 height 5
click at [73, 146] on span "Active" at bounding box center [77, 148] width 15 height 5
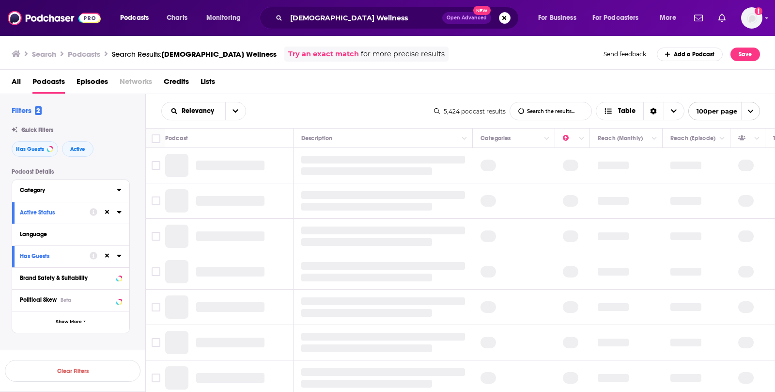
click at [38, 192] on div "Category" at bounding box center [65, 190] width 91 height 7
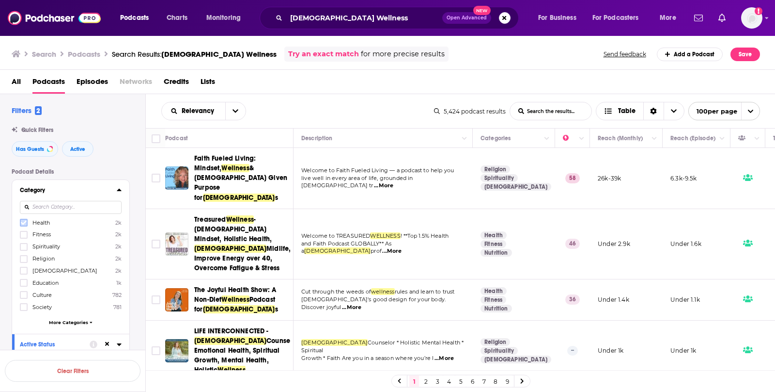
click at [24, 220] on icon at bounding box center [24, 223] width 6 height 6
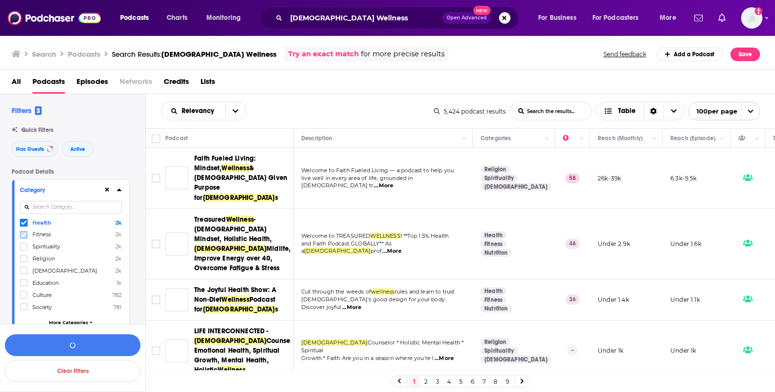
click at [24, 235] on icon at bounding box center [24, 235] width 6 height 6
click at [23, 245] on icon at bounding box center [24, 247] width 6 height 6
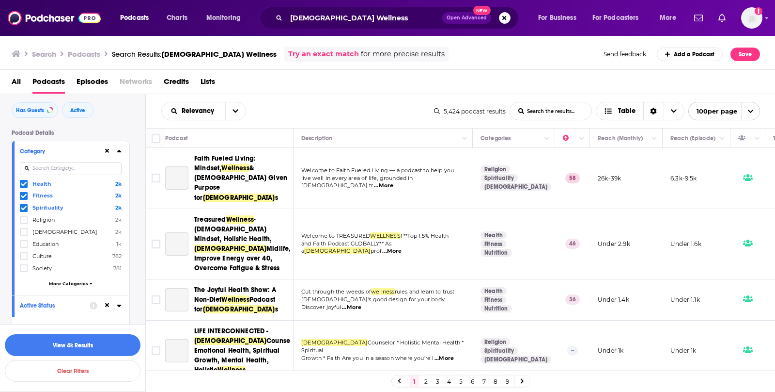
scroll to position [57, 0]
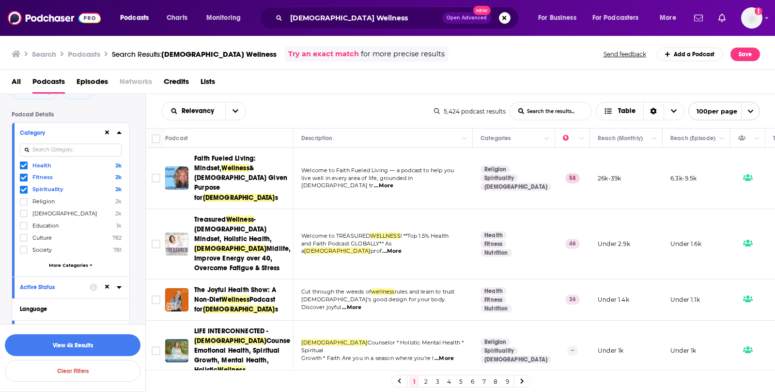
click at [60, 265] on span "More Categories" at bounding box center [68, 264] width 39 height 5
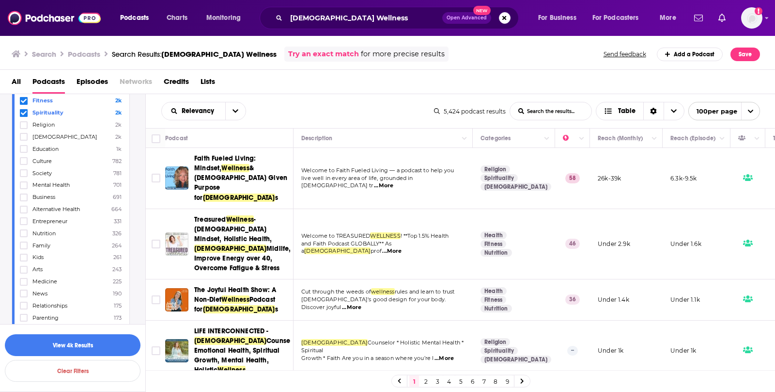
scroll to position [137, 0]
click at [24, 179] on icon at bounding box center [24, 181] width 6 height 4
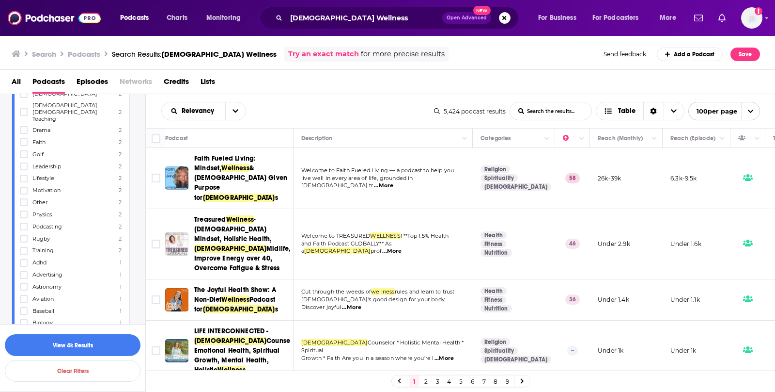
scroll to position [1014, 0]
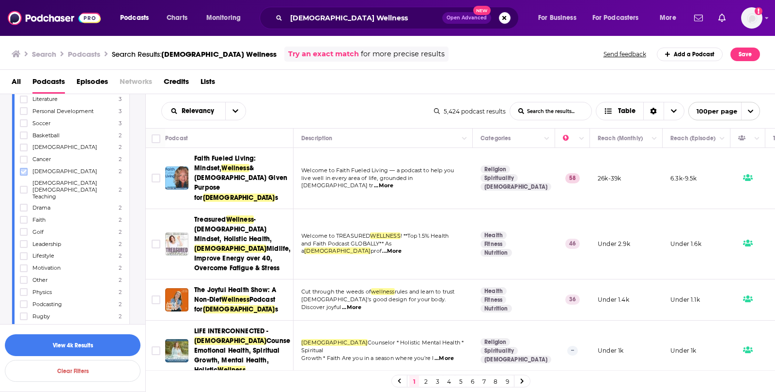
click at [23, 169] on icon at bounding box center [24, 172] width 6 height 6
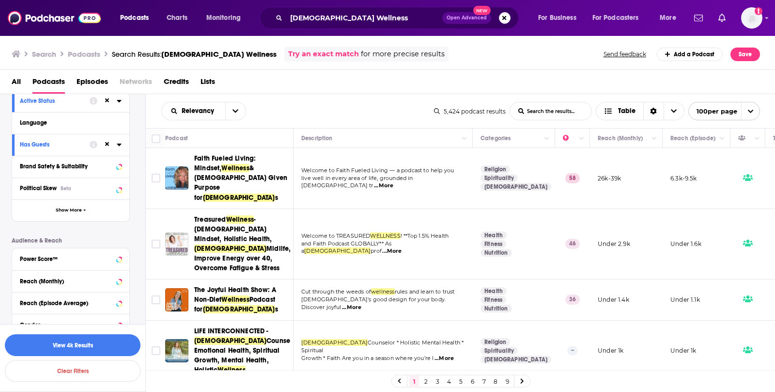
scroll to position [1742, 0]
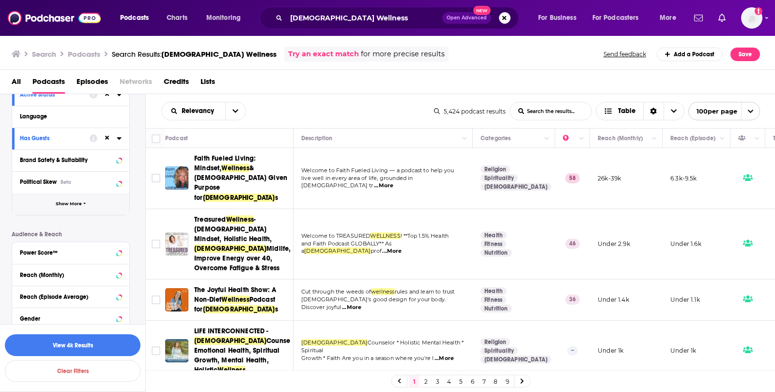
click at [70, 193] on button "Show More" at bounding box center [70, 204] width 117 height 22
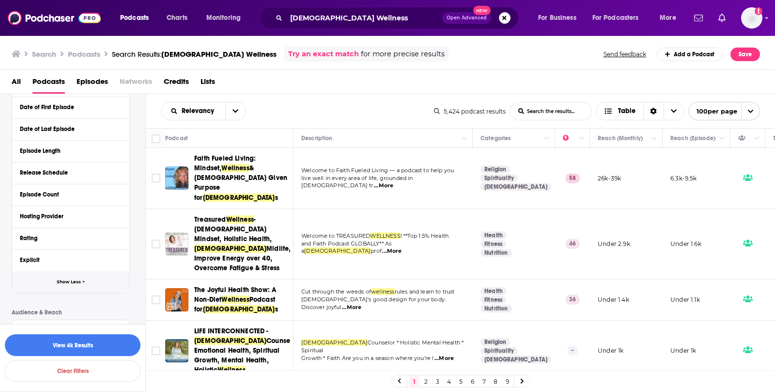
scroll to position [1862, 0]
click at [51, 255] on div "Explicit" at bounding box center [58, 258] width 77 height 7
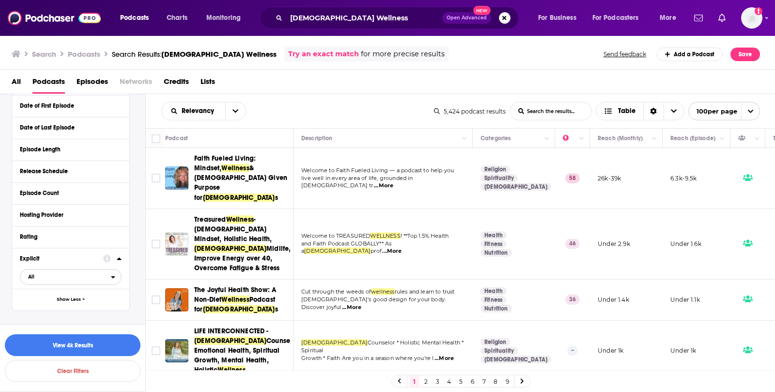
click at [52, 270] on span "All" at bounding box center [65, 276] width 91 height 13
click at [49, 306] on span "Clean" at bounding box center [50, 308] width 51 height 5
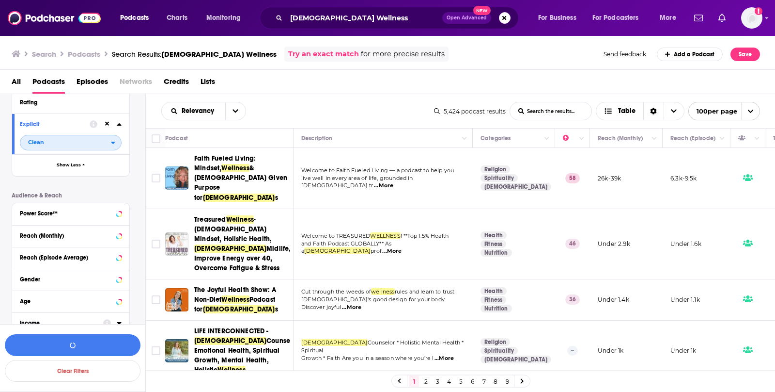
scroll to position [2000, 0]
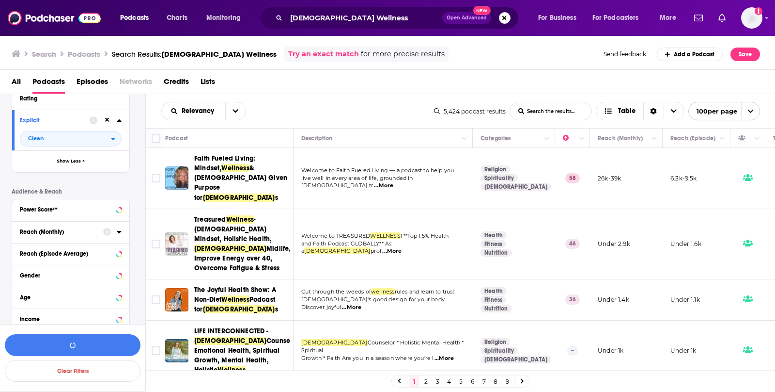
click at [76, 225] on button "Reach (Monthly)" at bounding box center [61, 231] width 83 height 12
click at [84, 241] on input "number" at bounding box center [97, 249] width 48 height 16
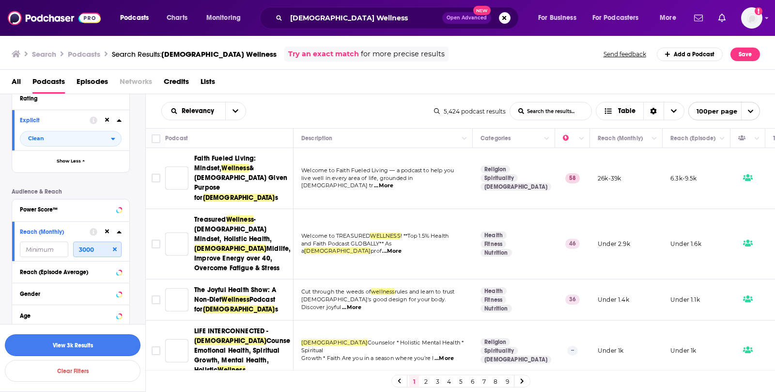
scroll to position [2019, 0]
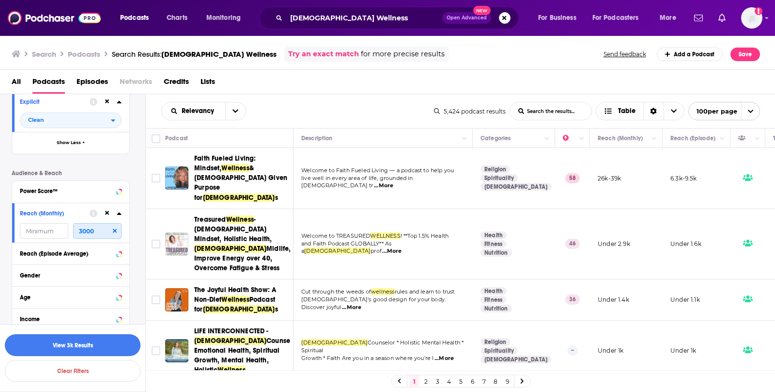
type input "3000"
click at [87, 343] on button "View 3k Results" at bounding box center [73, 345] width 136 height 22
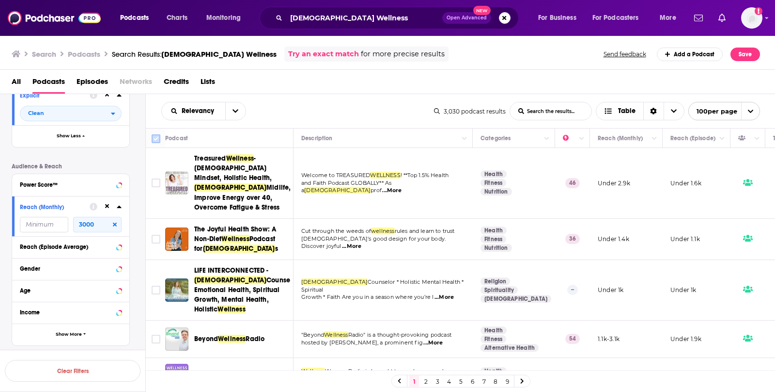
click at [156, 138] on input "Toggle select all" at bounding box center [156, 138] width 9 height 9
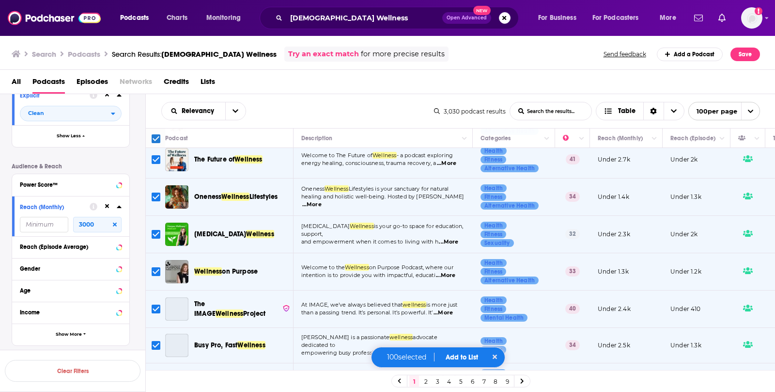
scroll to position [403, 0]
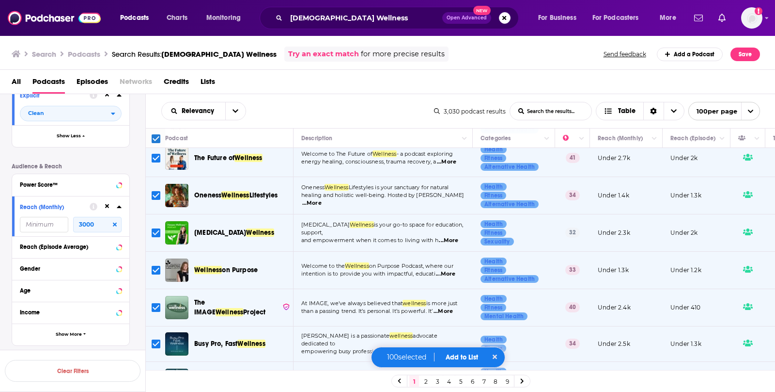
click at [155, 228] on input "Toggle select row" at bounding box center [156, 232] width 9 height 9
checkbox input "false"
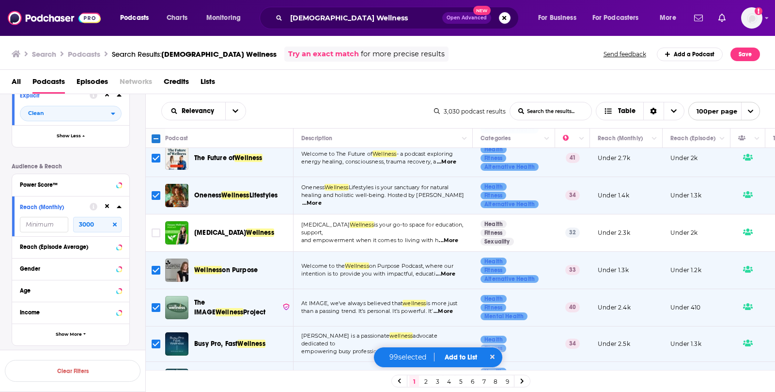
click at [153, 191] on input "Toggle select row" at bounding box center [156, 195] width 9 height 9
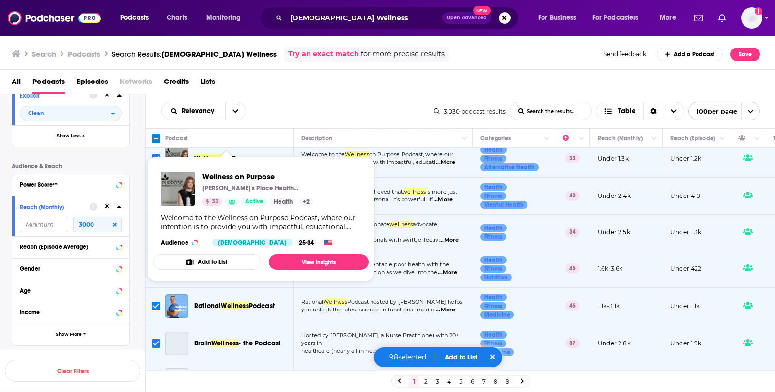
scroll to position [520, 0]
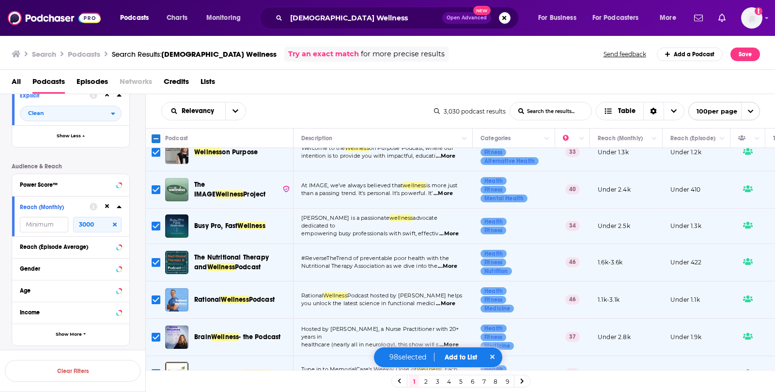
click at [157, 221] on input "Toggle select row" at bounding box center [156, 225] width 9 height 9
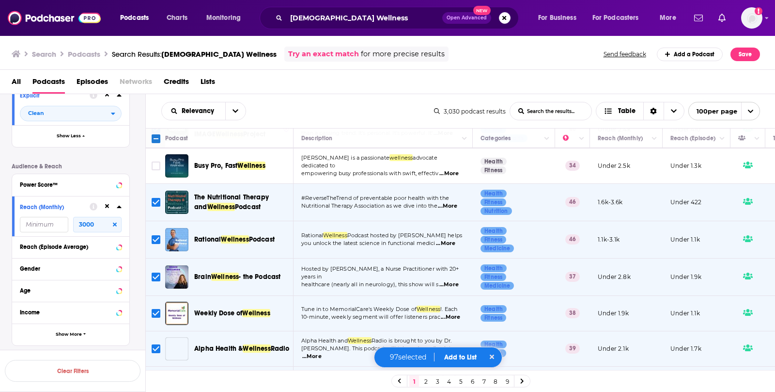
scroll to position [582, 0]
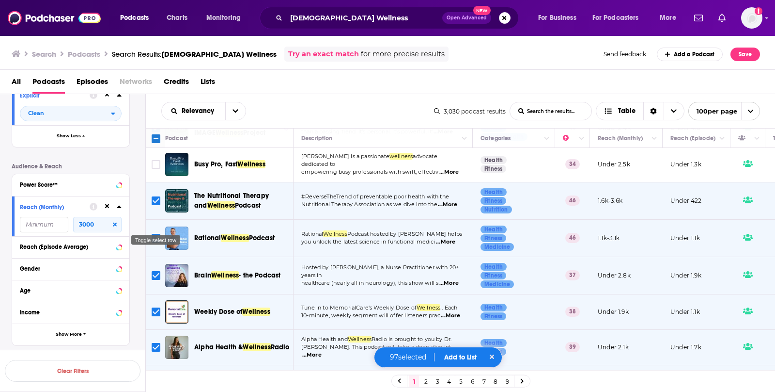
click at [155, 234] on input "Toggle select row" at bounding box center [156, 238] width 9 height 9
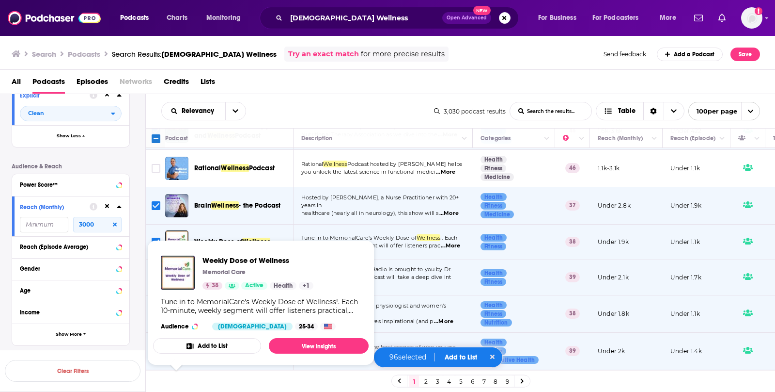
scroll to position [654, 0]
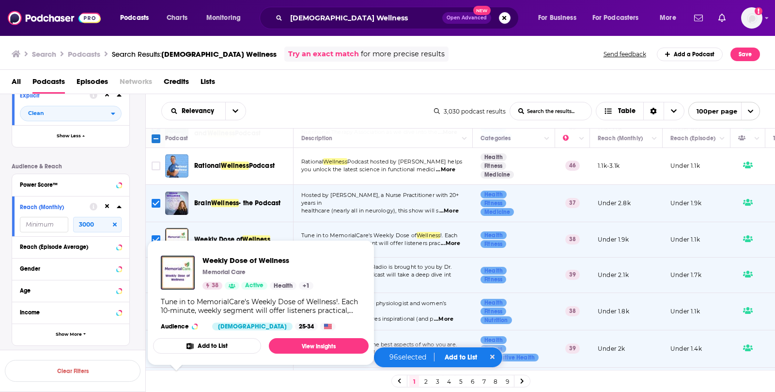
click at [156, 235] on input "Toggle select row" at bounding box center [156, 239] width 9 height 9
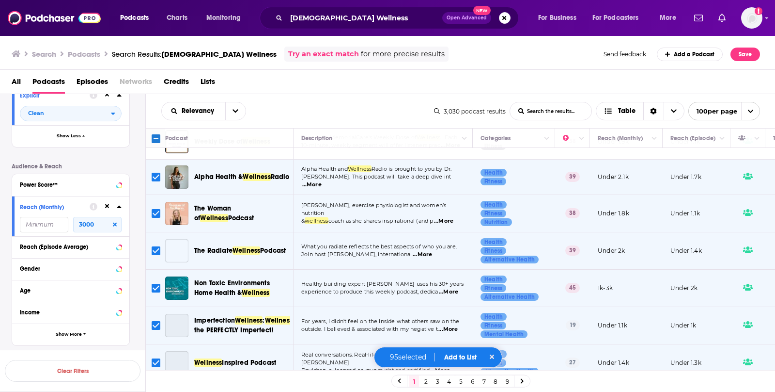
scroll to position [756, 0]
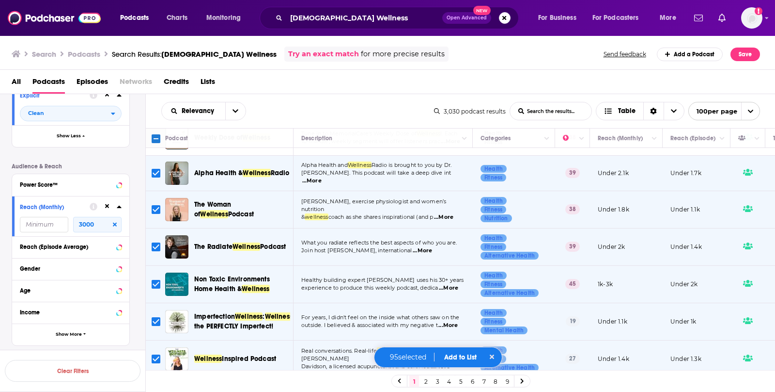
click at [157, 278] on icon "Toggle select row" at bounding box center [156, 284] width 12 height 12
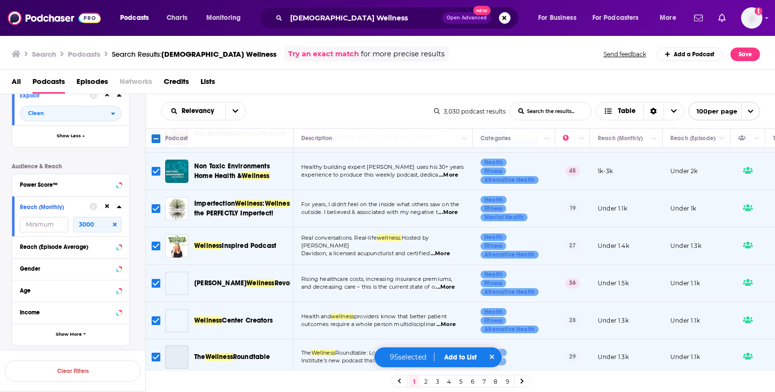
scroll to position [869, 0]
click at [156, 204] on input "Toggle select row" at bounding box center [156, 208] width 9 height 9
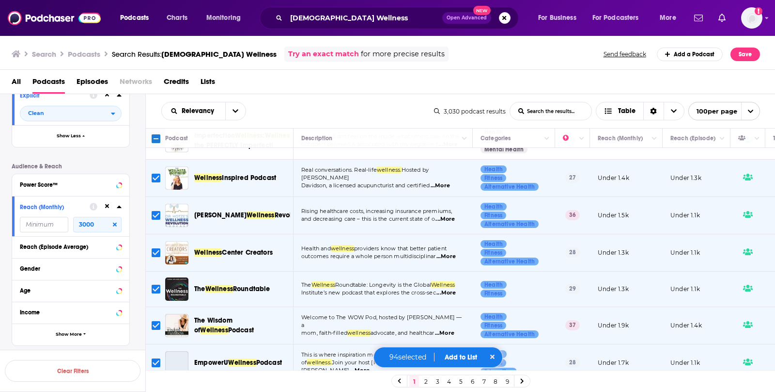
scroll to position [939, 0]
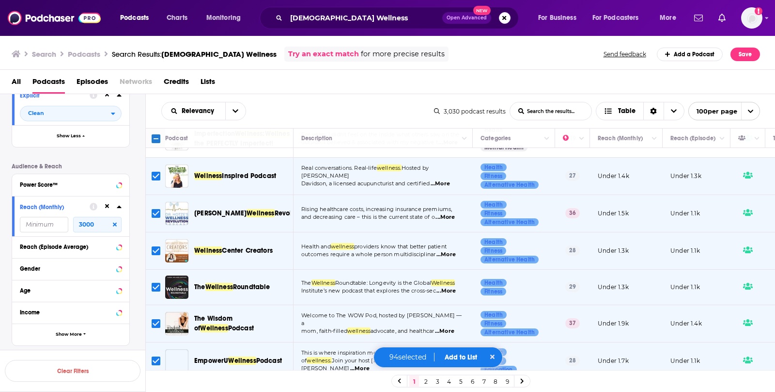
click at [154, 209] on input "Toggle select row" at bounding box center [156, 213] width 9 height 9
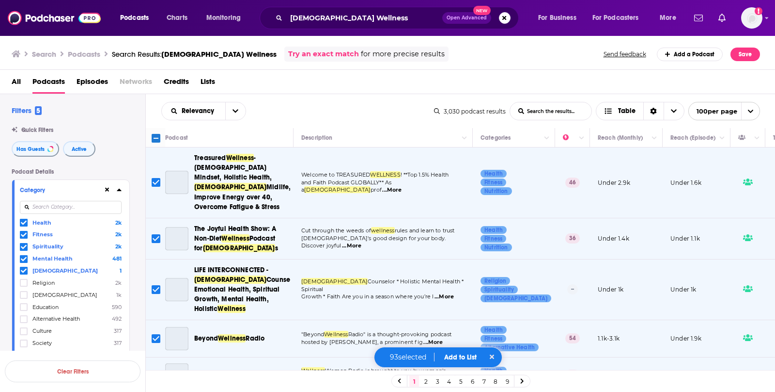
scroll to position [939, 0]
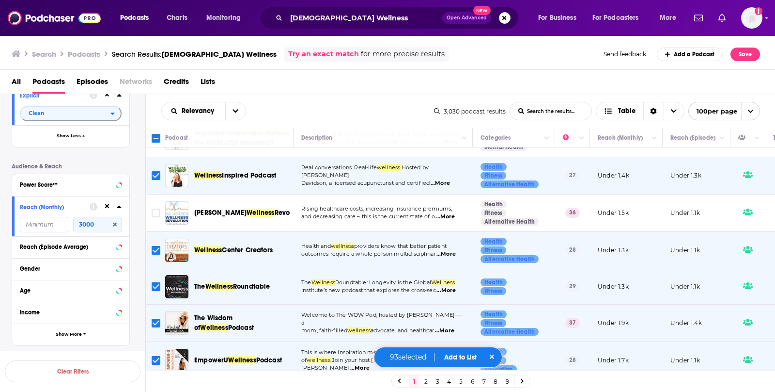
click at [151, 281] on icon "Toggle select row" at bounding box center [156, 287] width 12 height 12
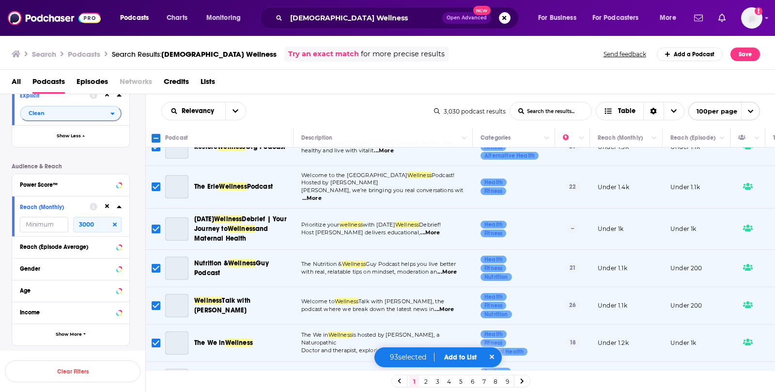
scroll to position [3562, 0]
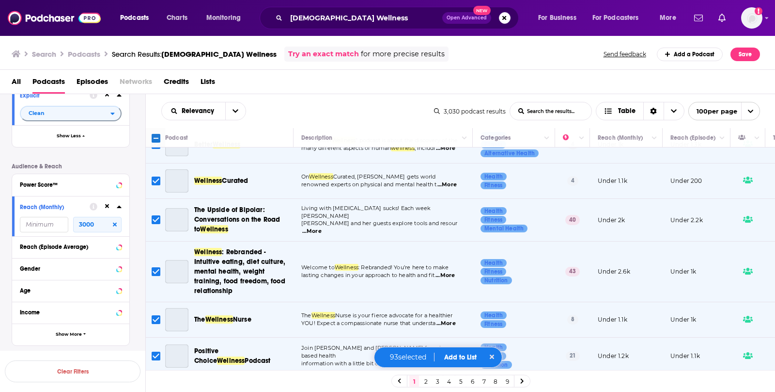
click at [447, 391] on span "...More" at bounding box center [445, 397] width 19 height 8
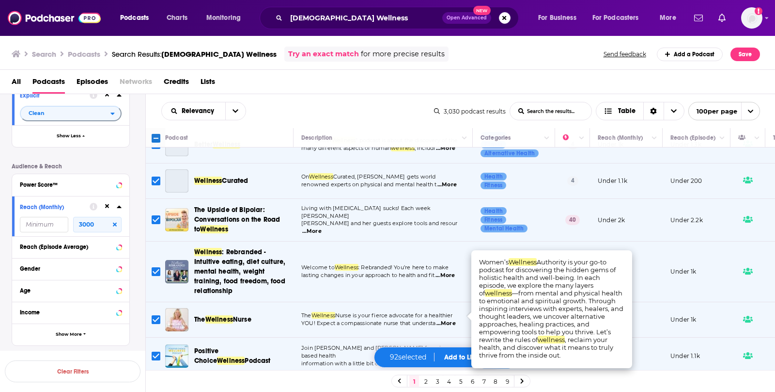
click at [306, 97] on div "Relevancy List Search Input Search the results... Table 3,030 podcast results L…" at bounding box center [461, 111] width 630 height 34
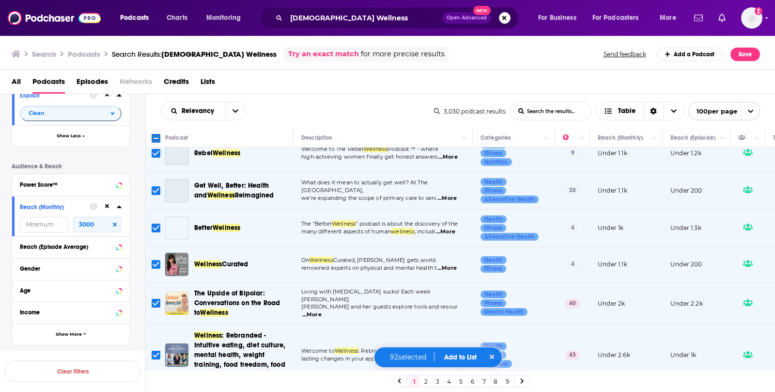
scroll to position [3476, 0]
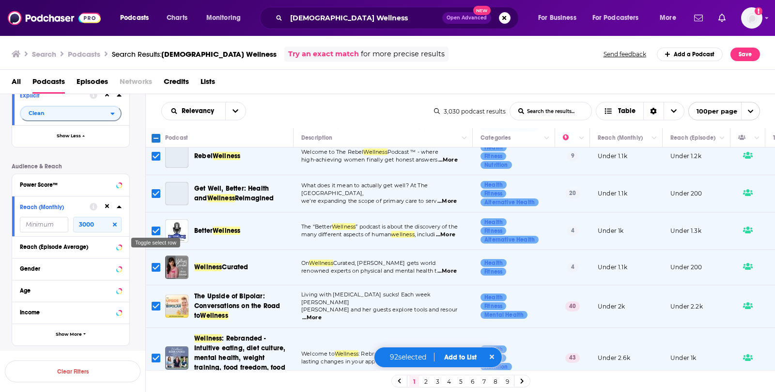
click at [156, 301] on input "Toggle select row" at bounding box center [156, 305] width 9 height 9
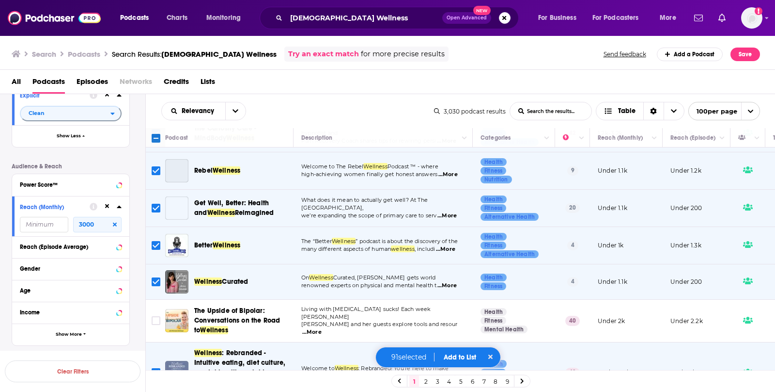
scroll to position [3459, 0]
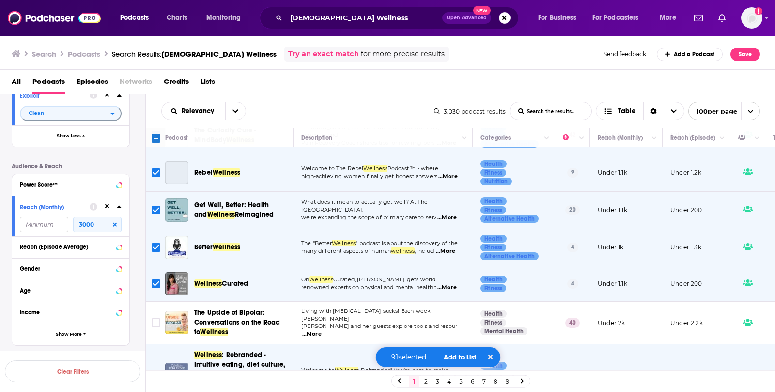
click at [450, 283] on span "...More" at bounding box center [447, 287] width 19 height 8
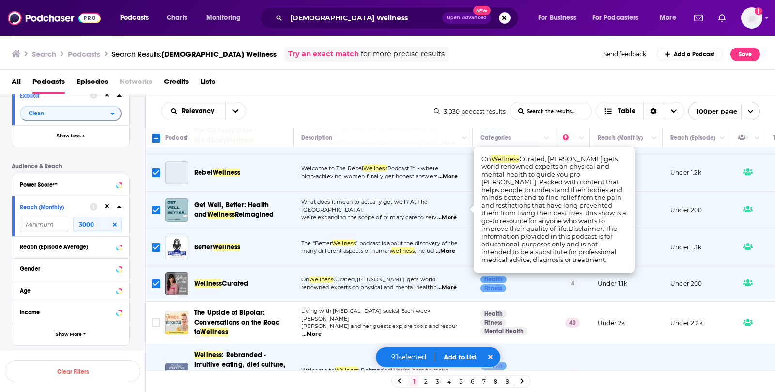
click at [154, 279] on input "Toggle select row" at bounding box center [156, 283] width 9 height 9
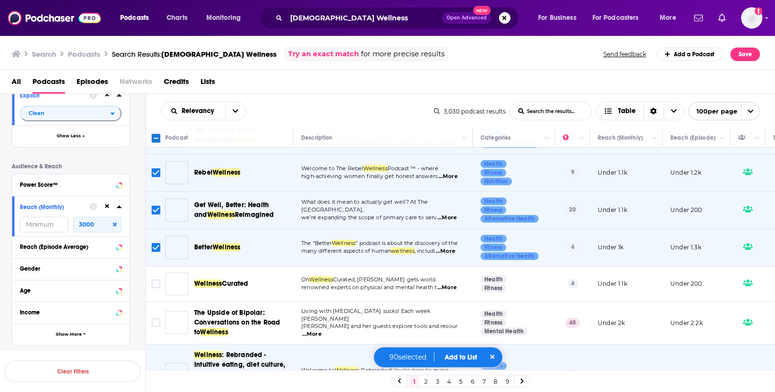
scroll to position [3396, 0]
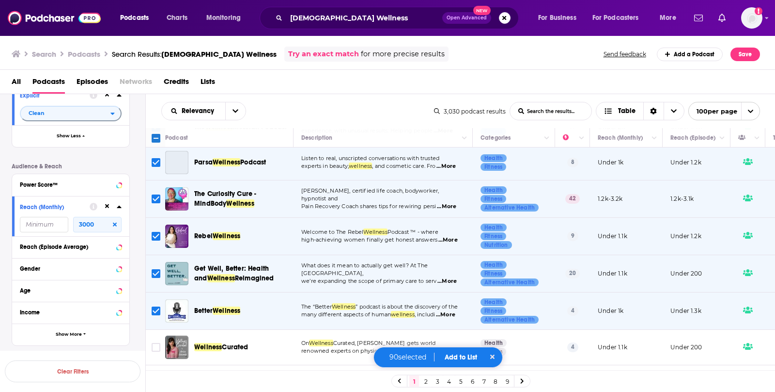
click at [451, 311] on span "...More" at bounding box center [445, 315] width 19 height 8
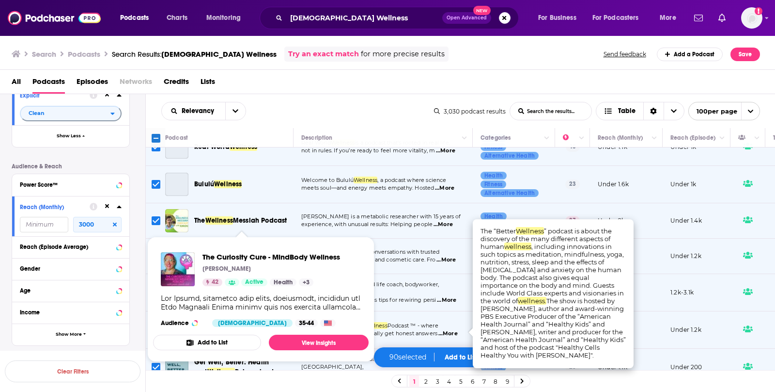
scroll to position [3300, 0]
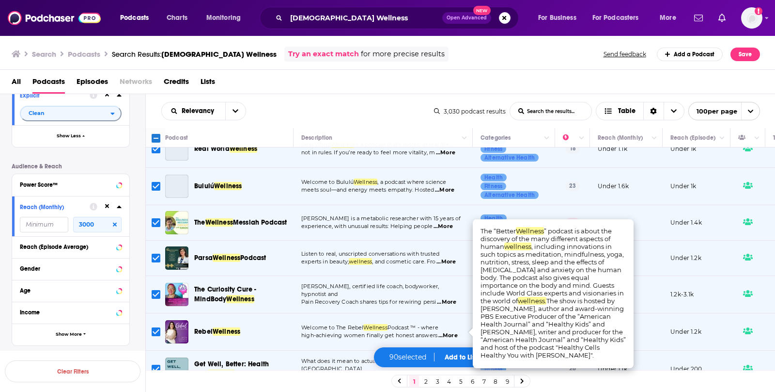
click at [456, 331] on span "...More" at bounding box center [448, 335] width 19 height 8
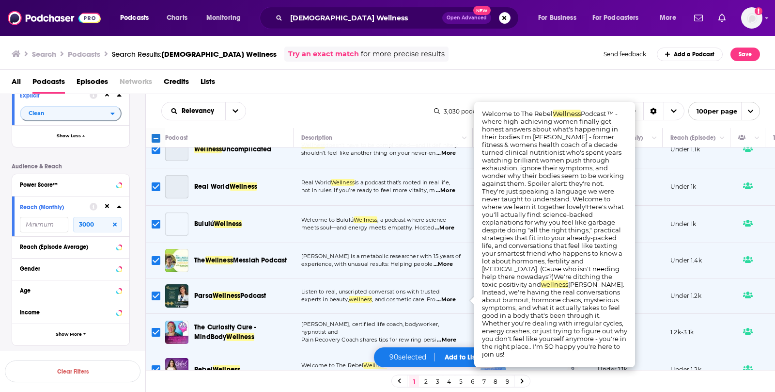
scroll to position [3256, 0]
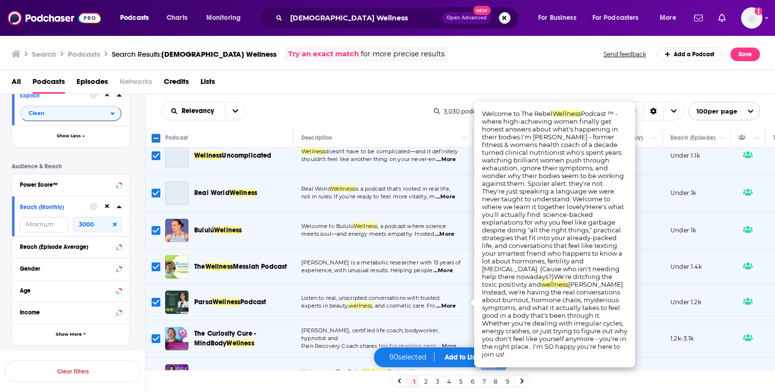
click at [455, 302] on span "...More" at bounding box center [446, 306] width 19 height 8
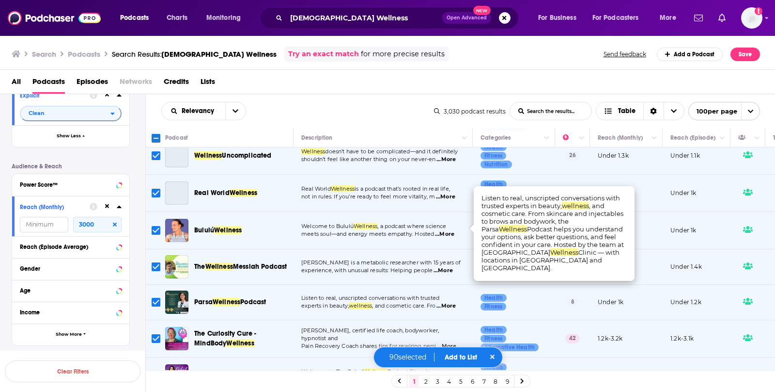
click at [157, 298] on input "Toggle select row" at bounding box center [156, 302] width 9 height 9
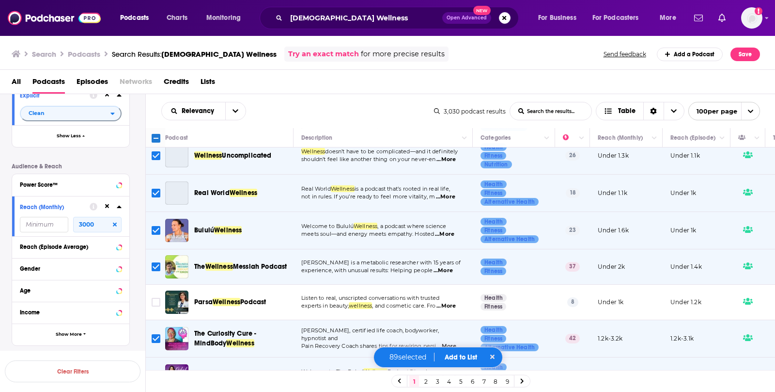
click at [445, 267] on span "...More" at bounding box center [443, 271] width 19 height 8
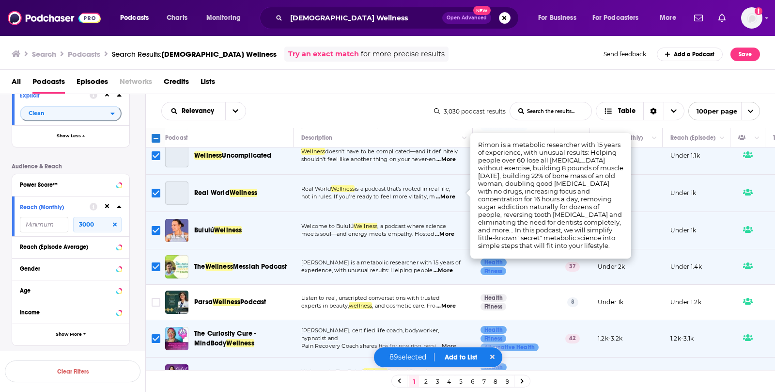
click at [155, 262] on input "Toggle select row" at bounding box center [156, 266] width 9 height 9
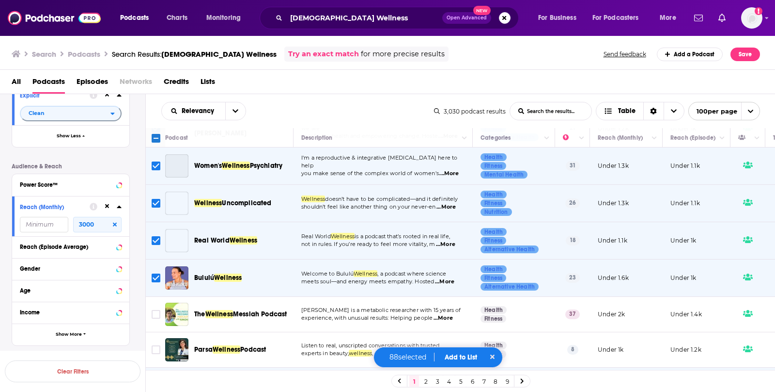
scroll to position [3206, 0]
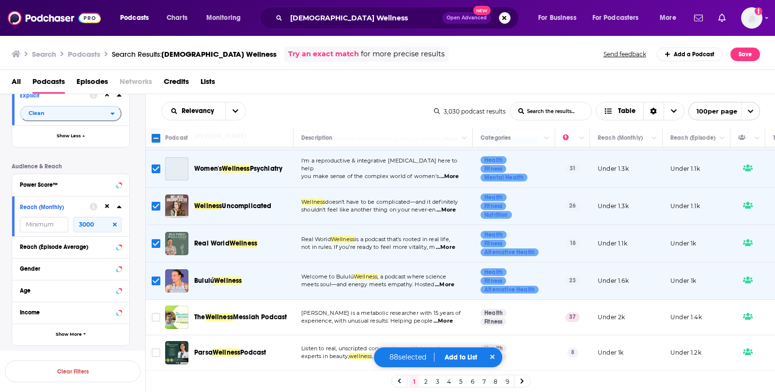
click at [154, 275] on icon "Toggle select row" at bounding box center [156, 281] width 12 height 12
click at [452, 243] on span "...More" at bounding box center [445, 247] width 19 height 8
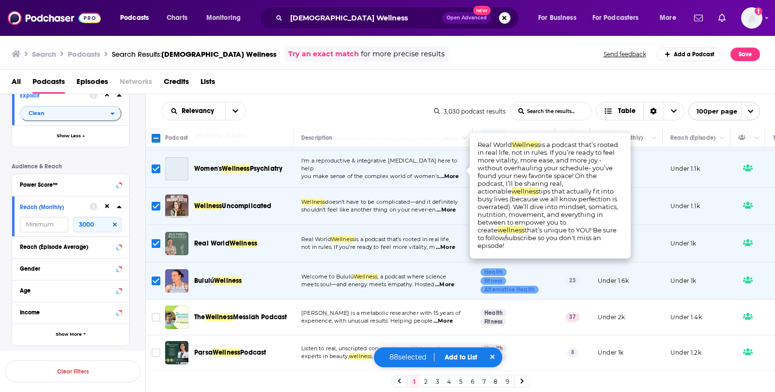
click at [444, 281] on span "...More" at bounding box center [444, 285] width 19 height 8
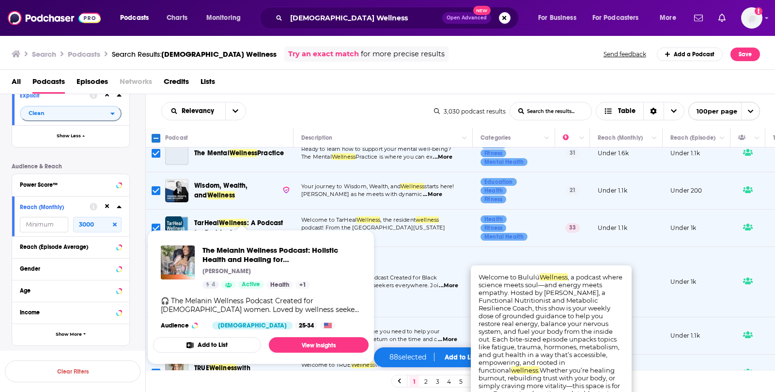
scroll to position [2959, 0]
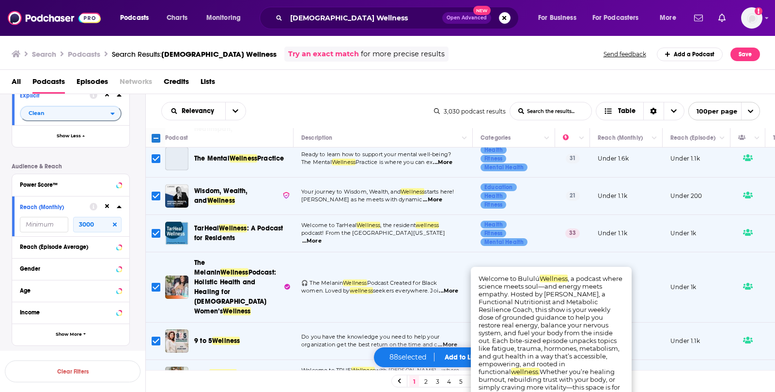
click at [156, 283] on input "Toggle select row" at bounding box center [156, 287] width 9 height 9
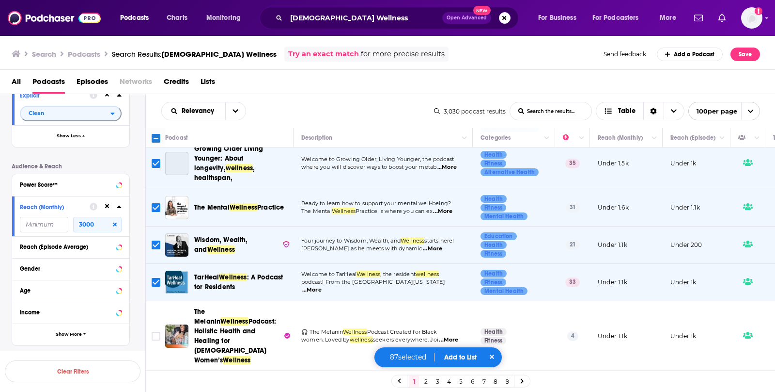
scroll to position [2906, 0]
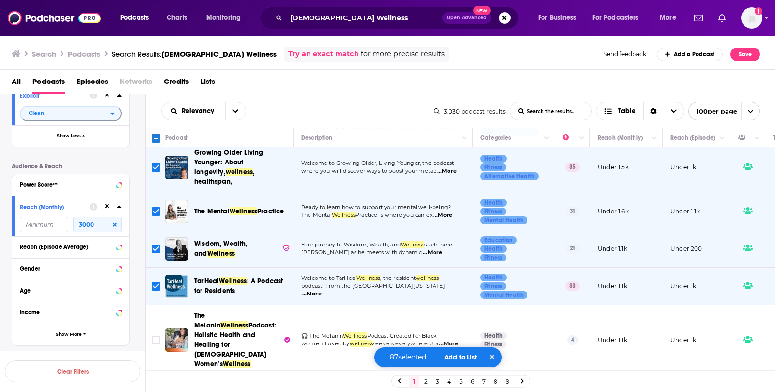
click at [153, 282] on input "Toggle select row" at bounding box center [156, 286] width 9 height 9
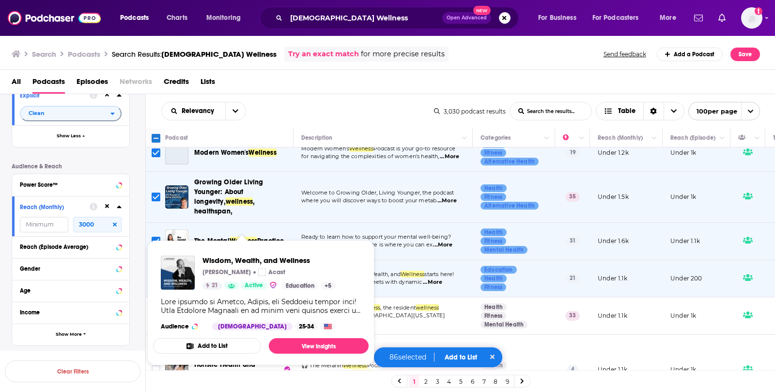
scroll to position [2876, 0]
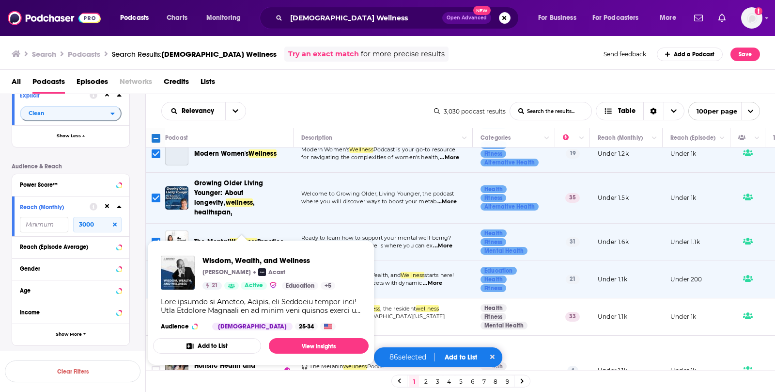
click at [442, 279] on span "...More" at bounding box center [432, 283] width 19 height 8
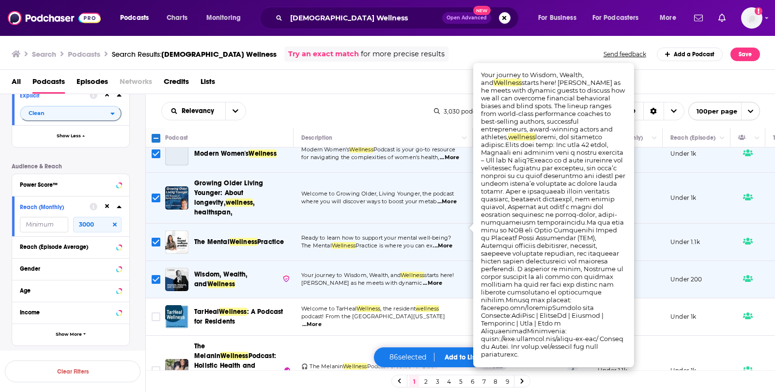
click at [155, 275] on input "Toggle select row" at bounding box center [156, 279] width 9 height 9
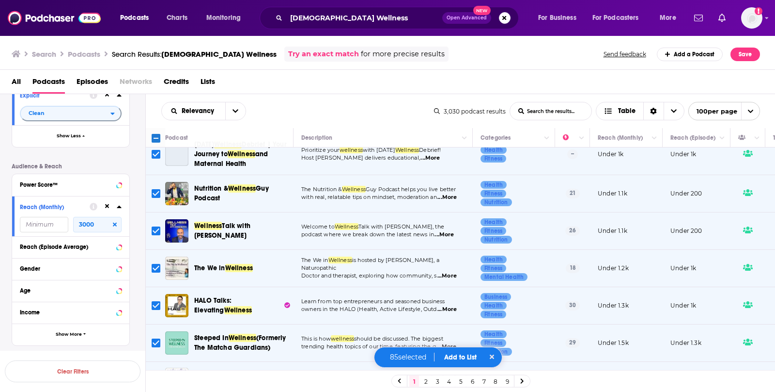
scroll to position [2539, 0]
click at [453, 343] on span "...More" at bounding box center [446, 347] width 19 height 8
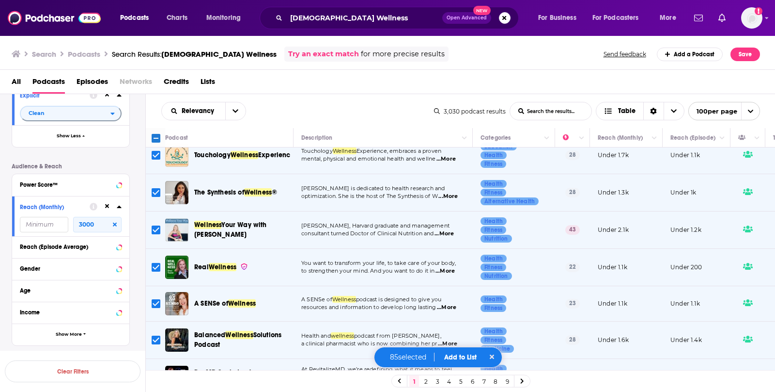
scroll to position [1823, 0]
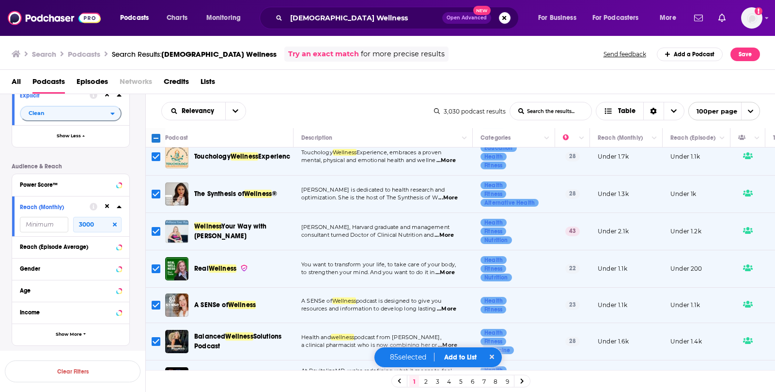
click at [453, 305] on span "...More" at bounding box center [446, 309] width 19 height 8
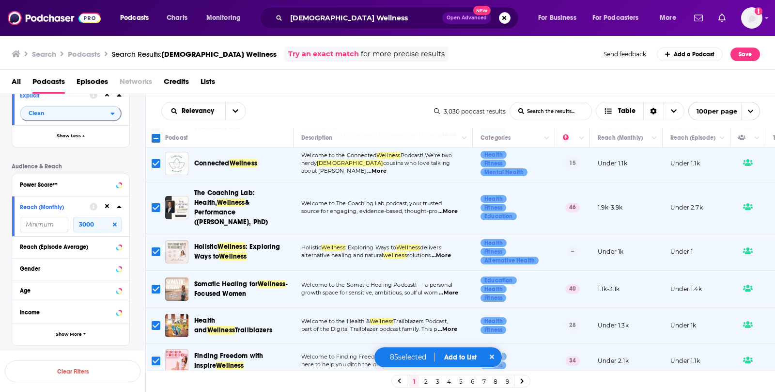
scroll to position [1466, 0]
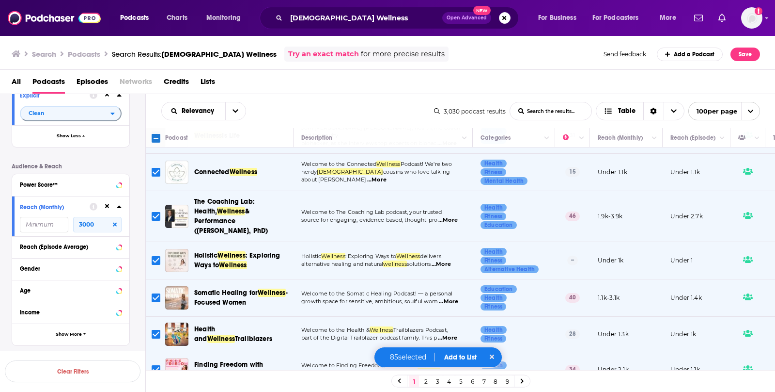
click at [455, 298] on span "...More" at bounding box center [448, 302] width 19 height 8
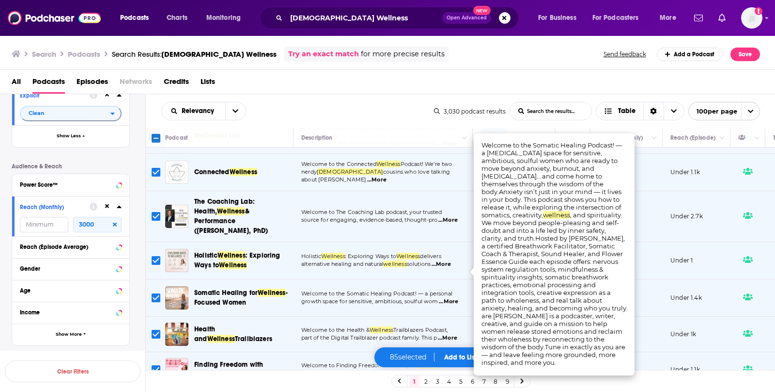
click at [321, 252] on span "Holistic" at bounding box center [311, 255] width 20 height 7
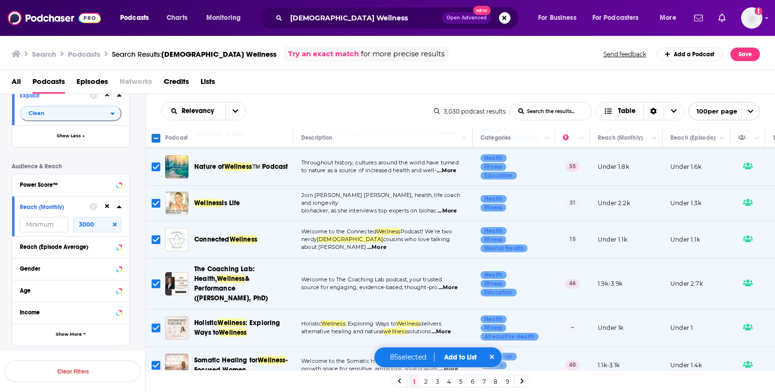
scroll to position [1397, 0]
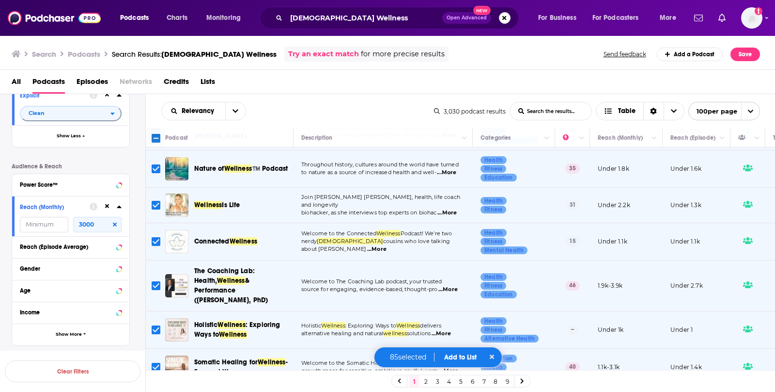
click at [387, 245] on span "...More" at bounding box center [376, 249] width 19 height 8
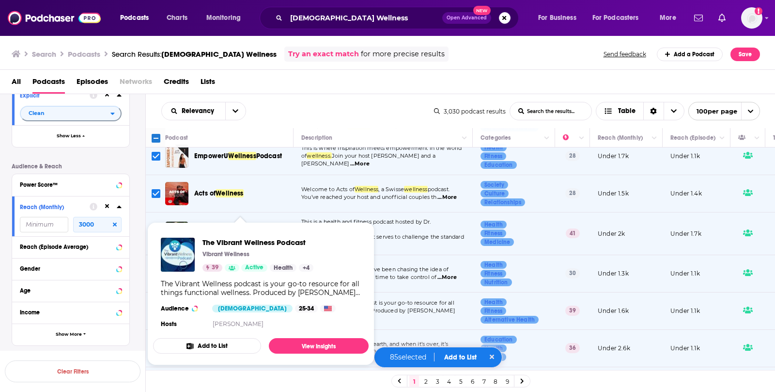
scroll to position [1139, 0]
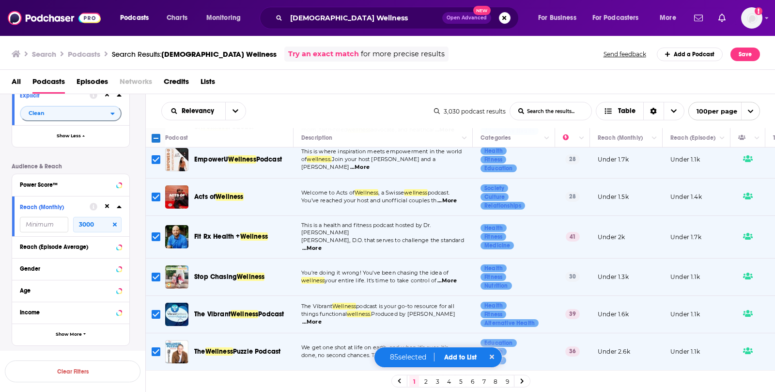
click at [322, 244] on span "...More" at bounding box center [311, 248] width 19 height 8
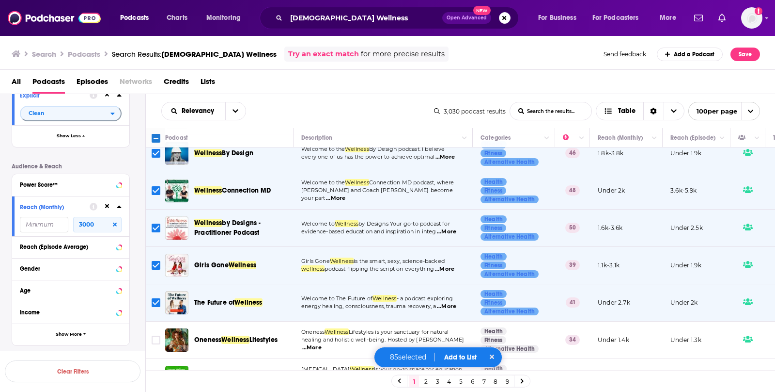
scroll to position [255, 0]
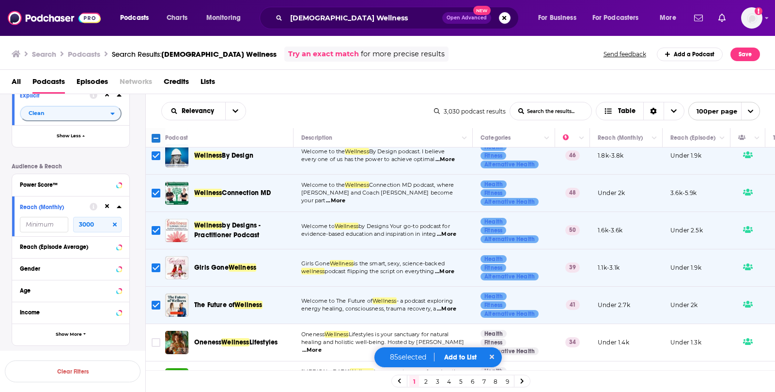
click at [455, 230] on span "...More" at bounding box center [446, 234] width 19 height 8
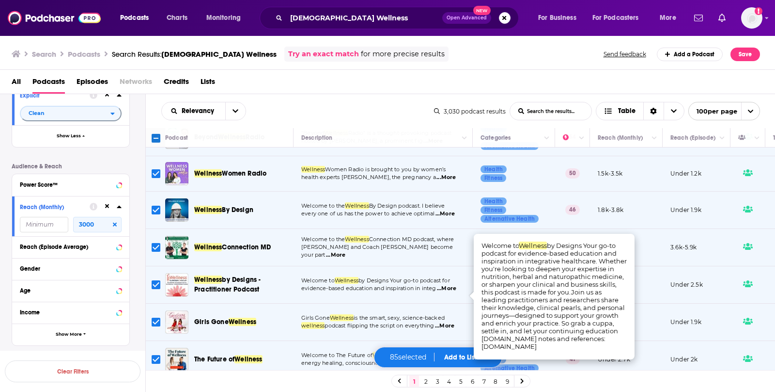
scroll to position [173, 0]
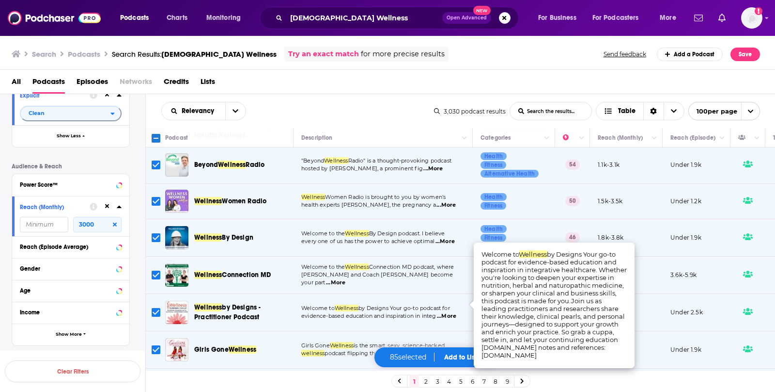
click at [460, 359] on button "Add to List" at bounding box center [461, 357] width 48 height 8
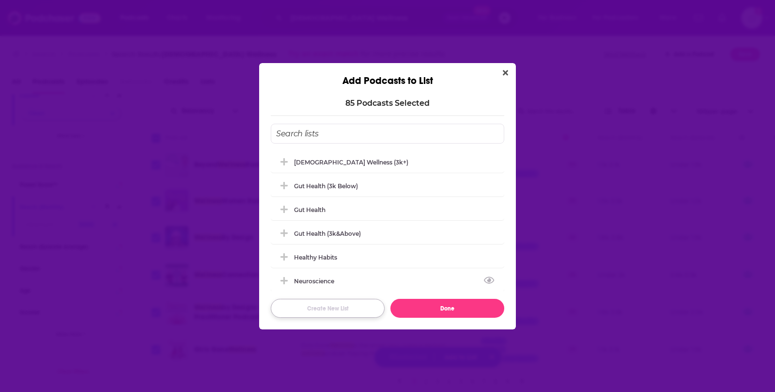
click at [338, 313] on button "Create New List" at bounding box center [328, 307] width 114 height 19
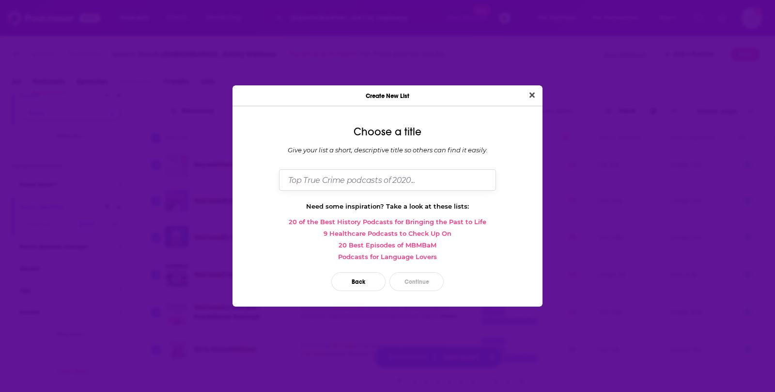
click at [350, 185] on input "Dialog" at bounding box center [387, 179] width 217 height 21
type input "Christian Wellness (3k below)"
click at [414, 278] on button "Continue" at bounding box center [417, 281] width 54 height 19
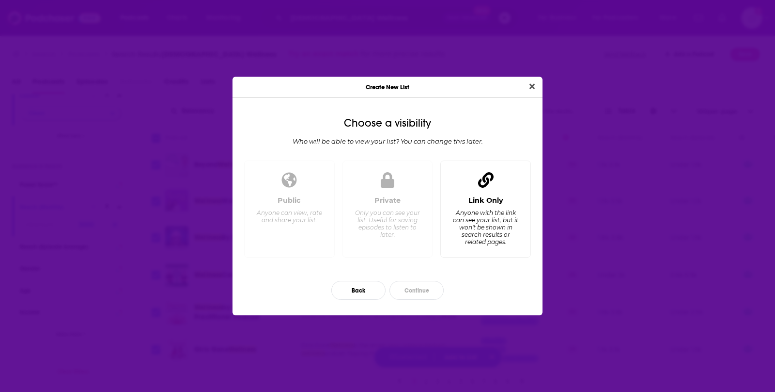
click at [475, 212] on div "Anyone with the link can see your list, but it won't be shown in search results…" at bounding box center [486, 227] width 66 height 36
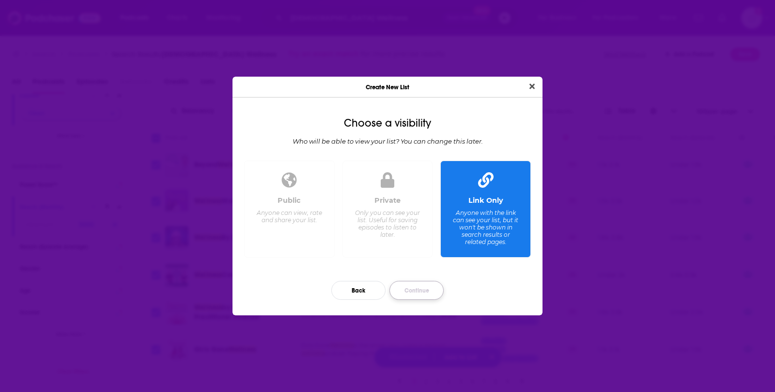
click at [429, 295] on button "Continue" at bounding box center [417, 290] width 54 height 19
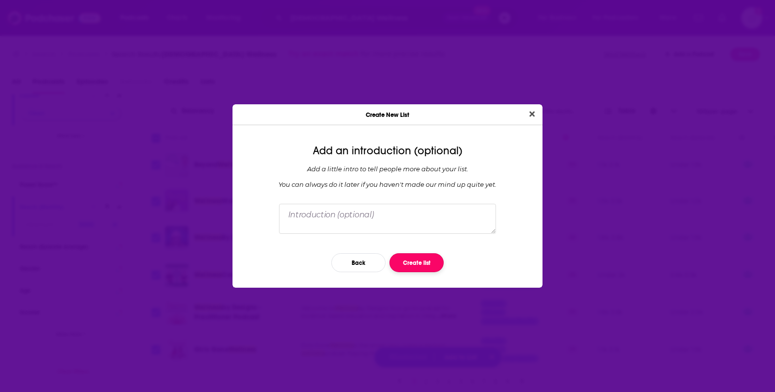
click at [415, 255] on button "Create list" at bounding box center [417, 262] width 54 height 19
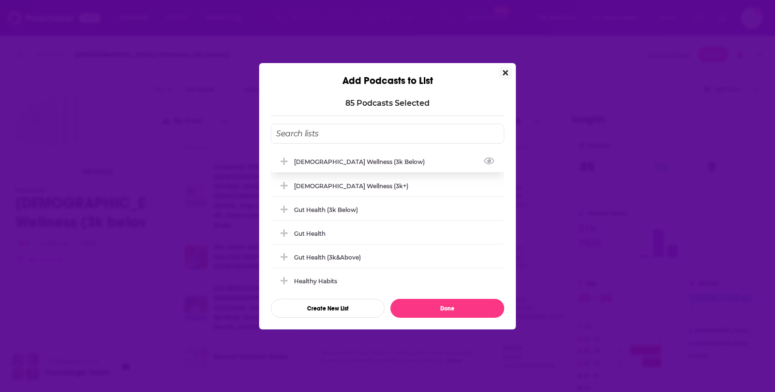
click at [331, 162] on div "Christian Wellness (3k below)" at bounding box center [362, 161] width 137 height 7
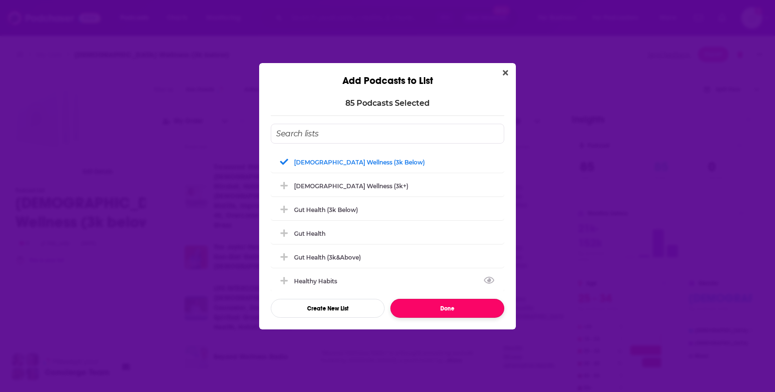
click at [436, 311] on button "Done" at bounding box center [448, 307] width 114 height 19
